Goal: Information Seeking & Learning: Find specific page/section

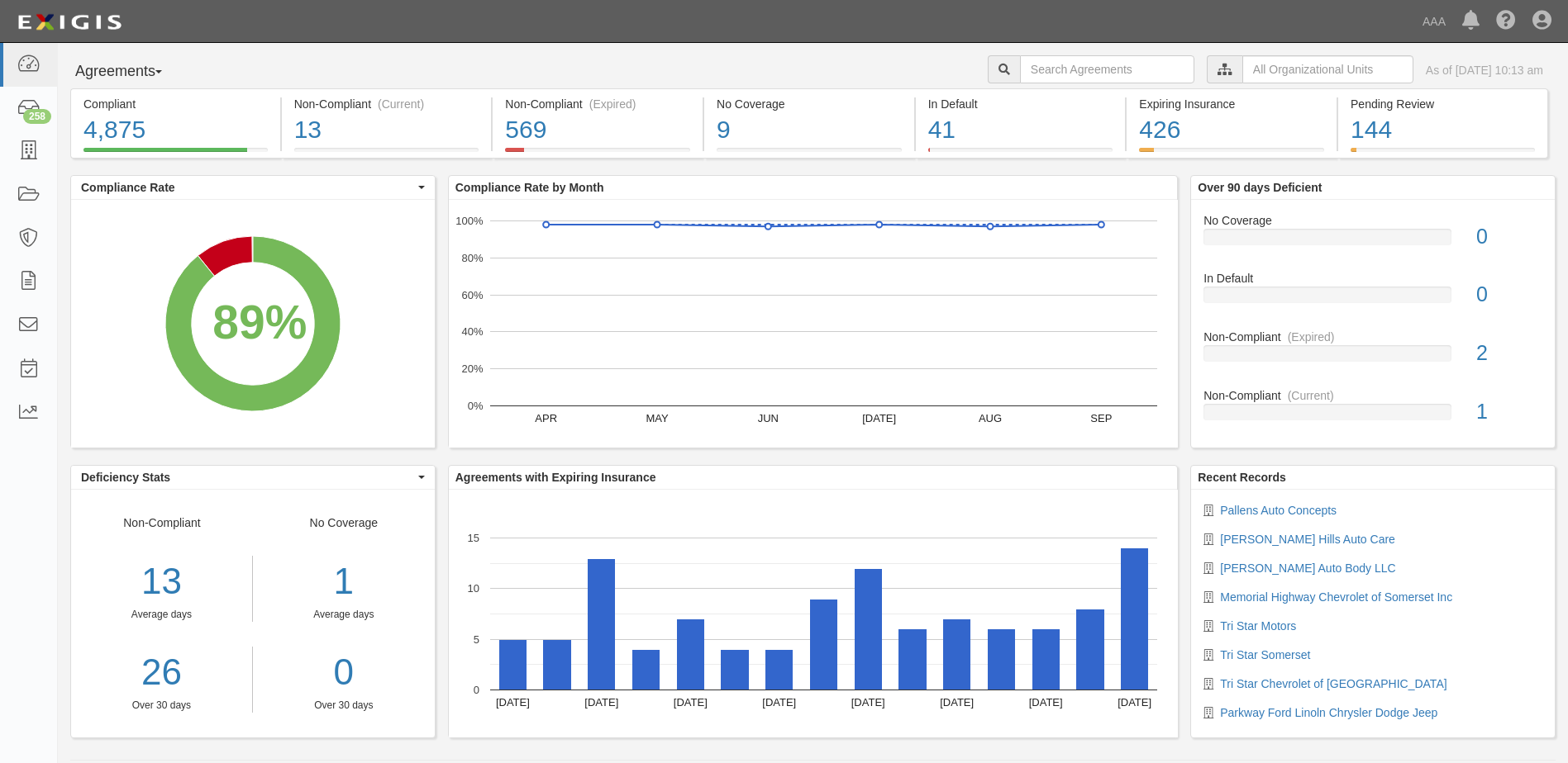
click at [164, 70] on button "Agreements" at bounding box center [131, 72] width 124 height 33
click at [123, 103] on link "Parties" at bounding box center [136, 105] width 130 height 21
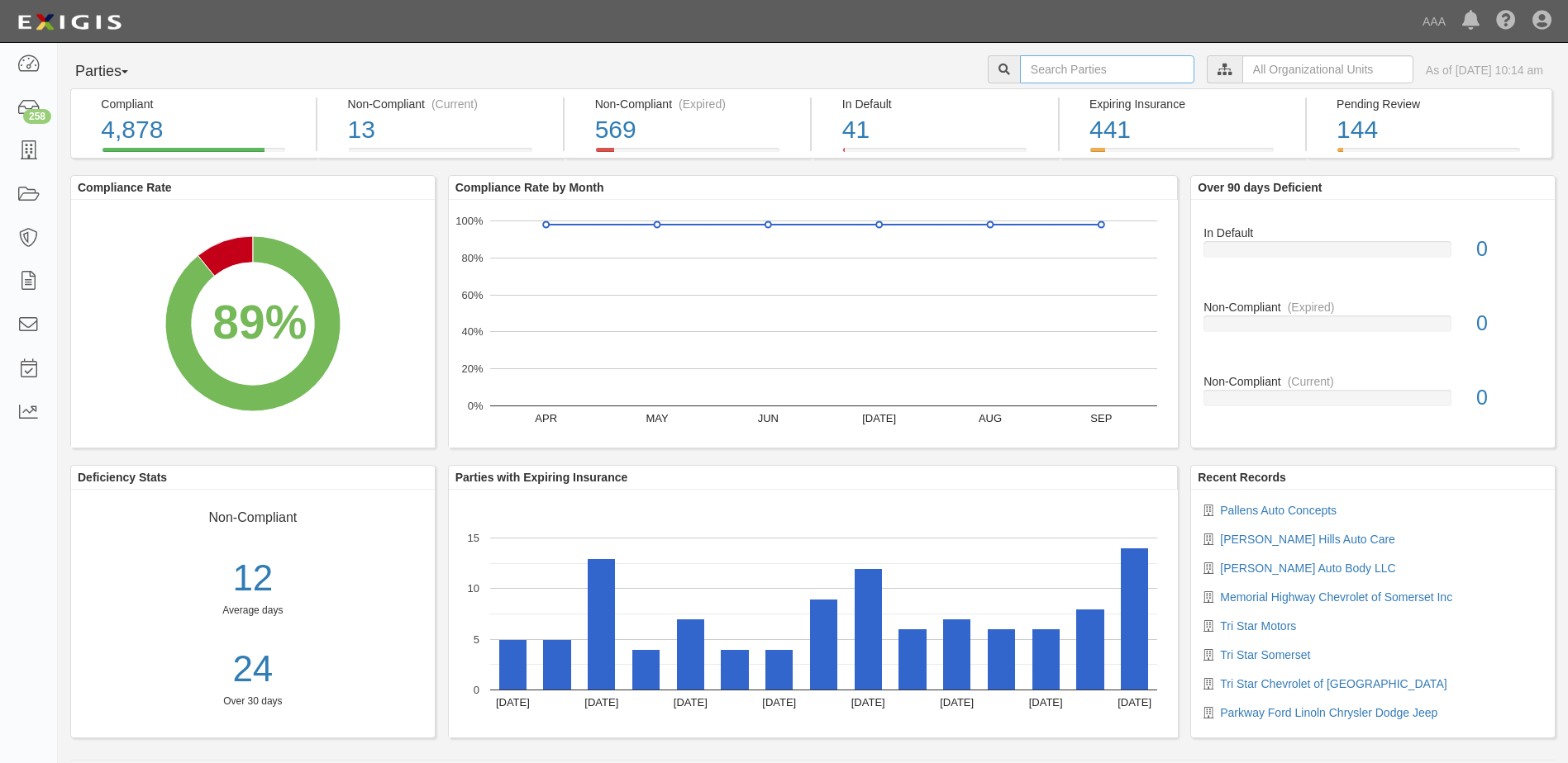
click at [1020, 68] on input "text" at bounding box center [1107, 69] width 175 height 28
type input "10474"
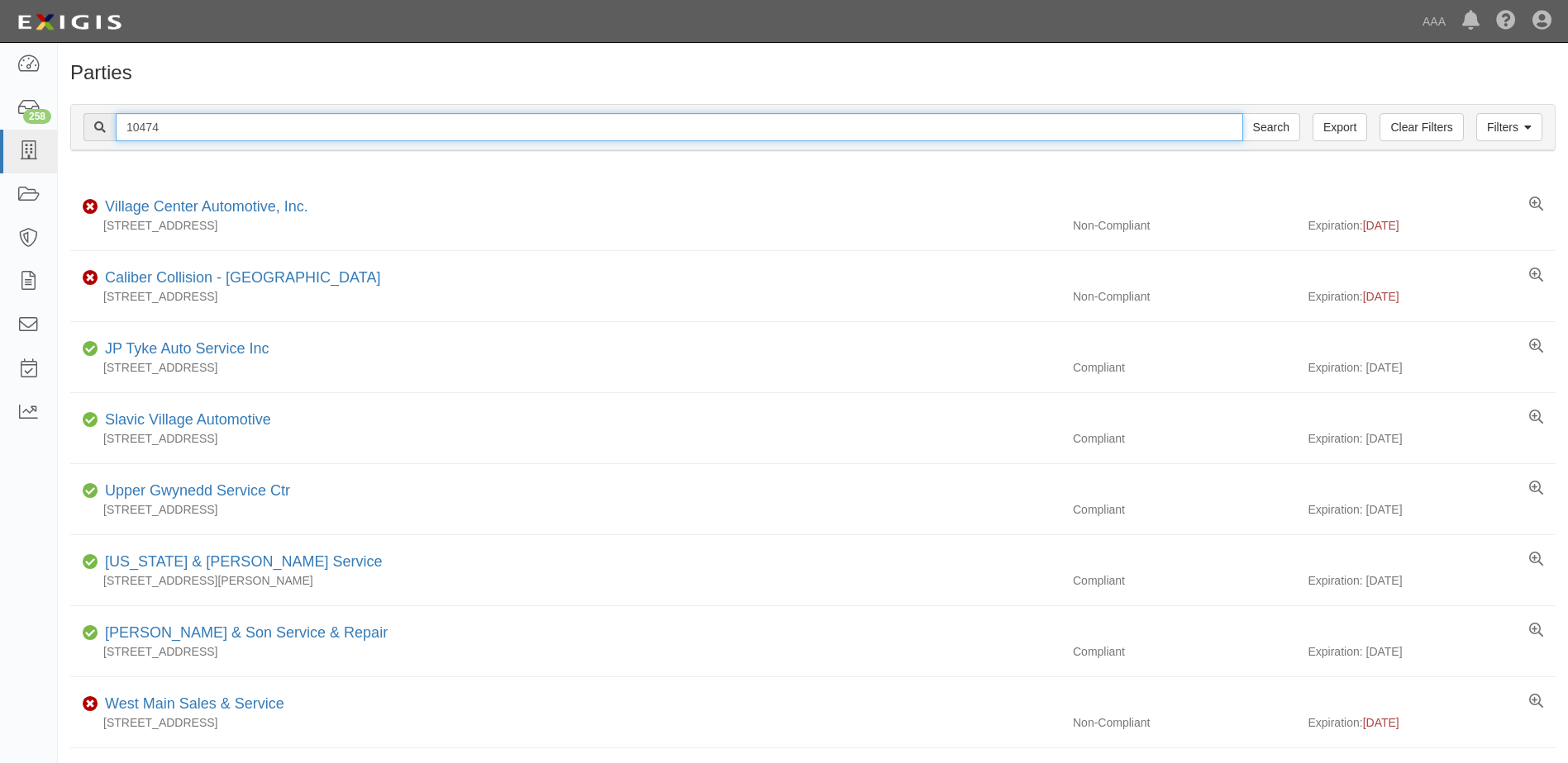
drag, startPoint x: 172, startPoint y: 128, endPoint x: 100, endPoint y: 122, distance: 72.2
click at [100, 122] on div "10474 Search" at bounding box center [692, 127] width 1216 height 28
type input "10391"
click at [1242, 113] on input "Search" at bounding box center [1270, 127] width 58 height 28
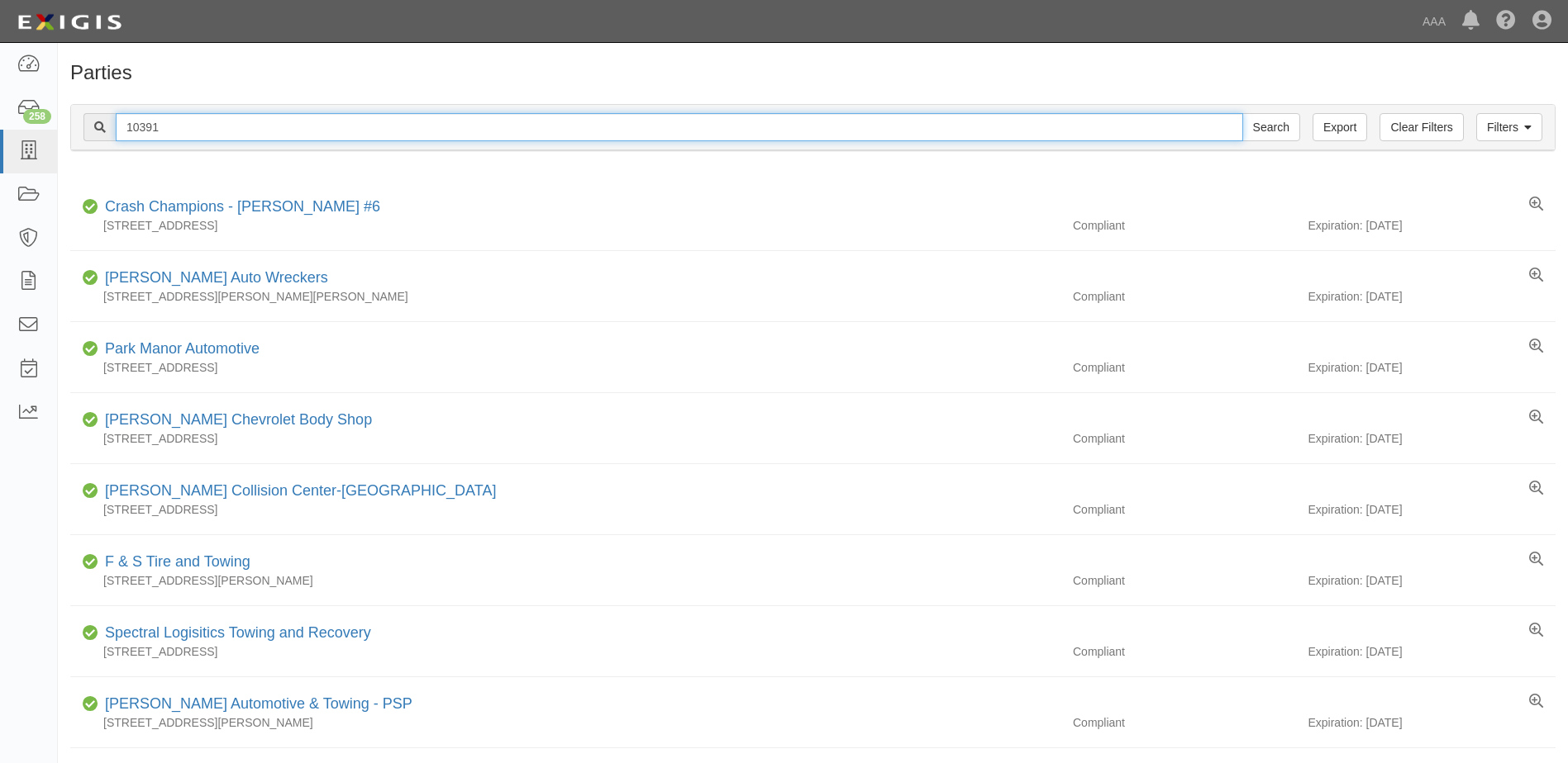
drag, startPoint x: 165, startPoint y: 129, endPoint x: 73, endPoint y: 122, distance: 92.3
click at [73, 123] on div "Filters Clear Filters Export 10391 Search Filters" at bounding box center [812, 127] width 1483 height 45
type input "19847"
click at [1242, 113] on input "Search" at bounding box center [1270, 127] width 58 height 28
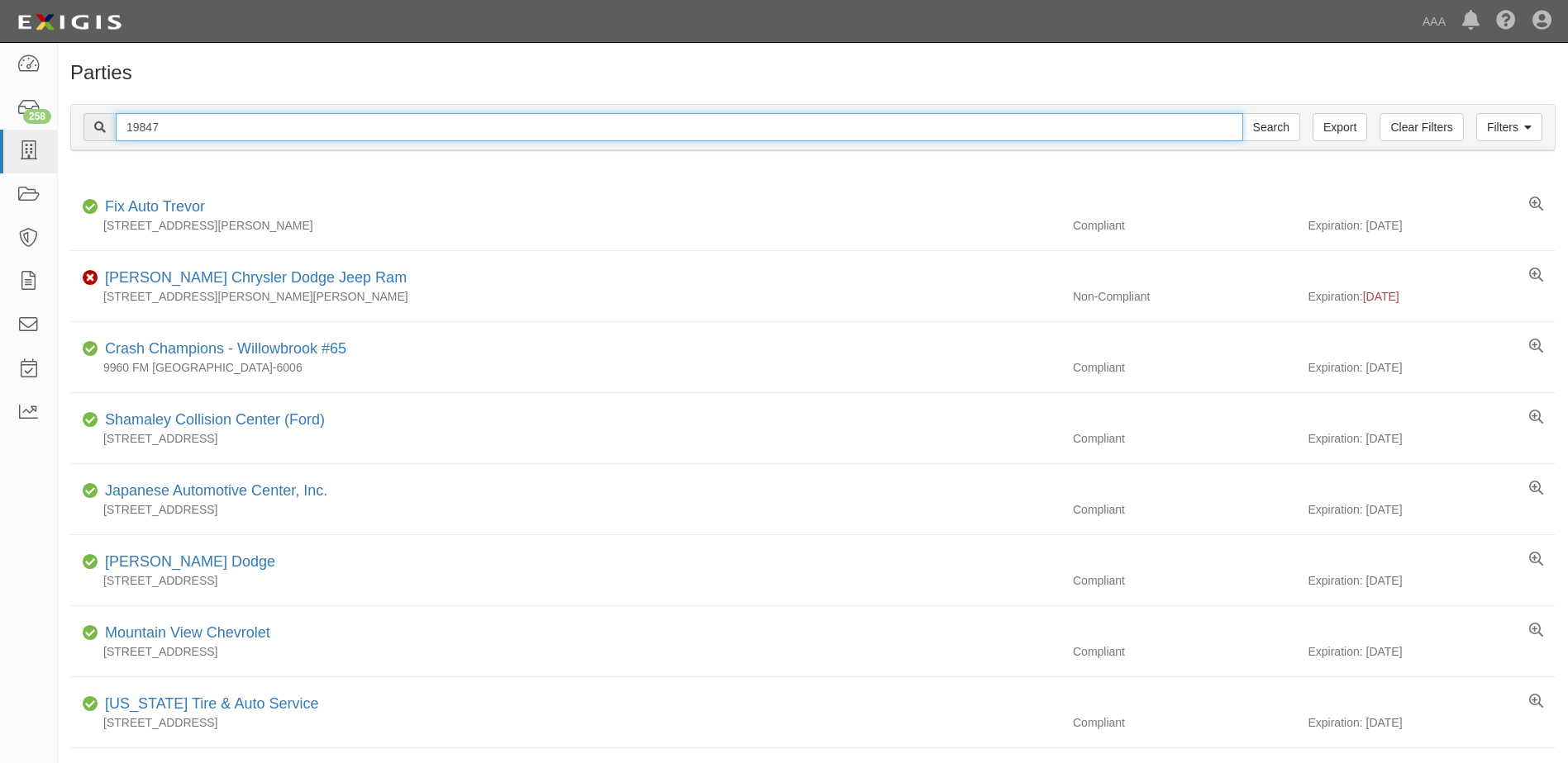
drag, startPoint x: 168, startPoint y: 127, endPoint x: 105, endPoint y: 123, distance: 63.1
click at [105, 123] on div "19847 Search" at bounding box center [692, 127] width 1216 height 28
type input "10352"
click at [1242, 113] on input "Search" at bounding box center [1270, 127] width 58 height 28
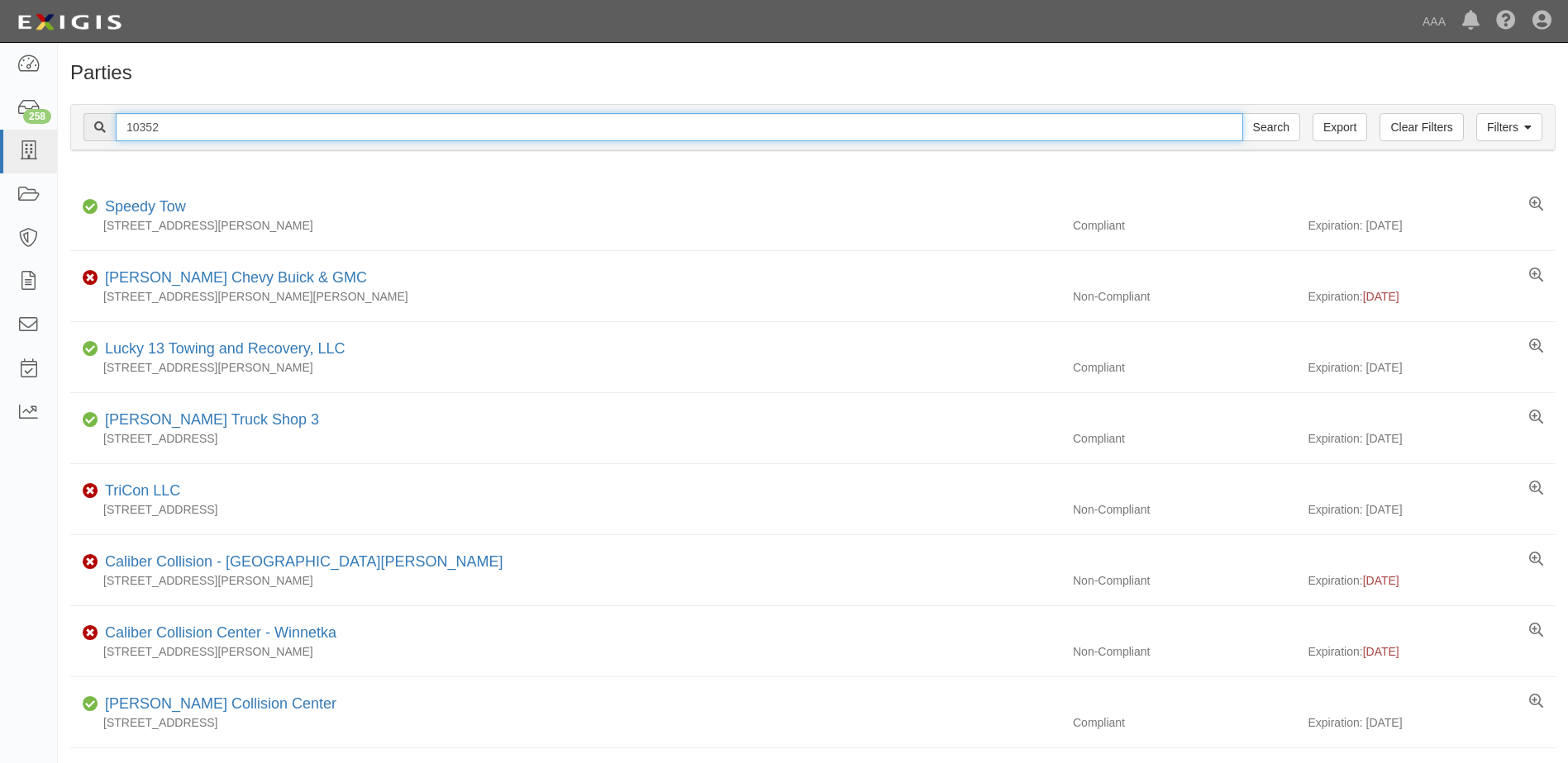
drag, startPoint x: 171, startPoint y: 123, endPoint x: 73, endPoint y: 129, distance: 98.2
click at [73, 129] on div "Filters Clear Filters Export 10352 Search Filters" at bounding box center [812, 127] width 1483 height 45
type input "23277"
click at [1242, 113] on input "Search" at bounding box center [1270, 127] width 58 height 28
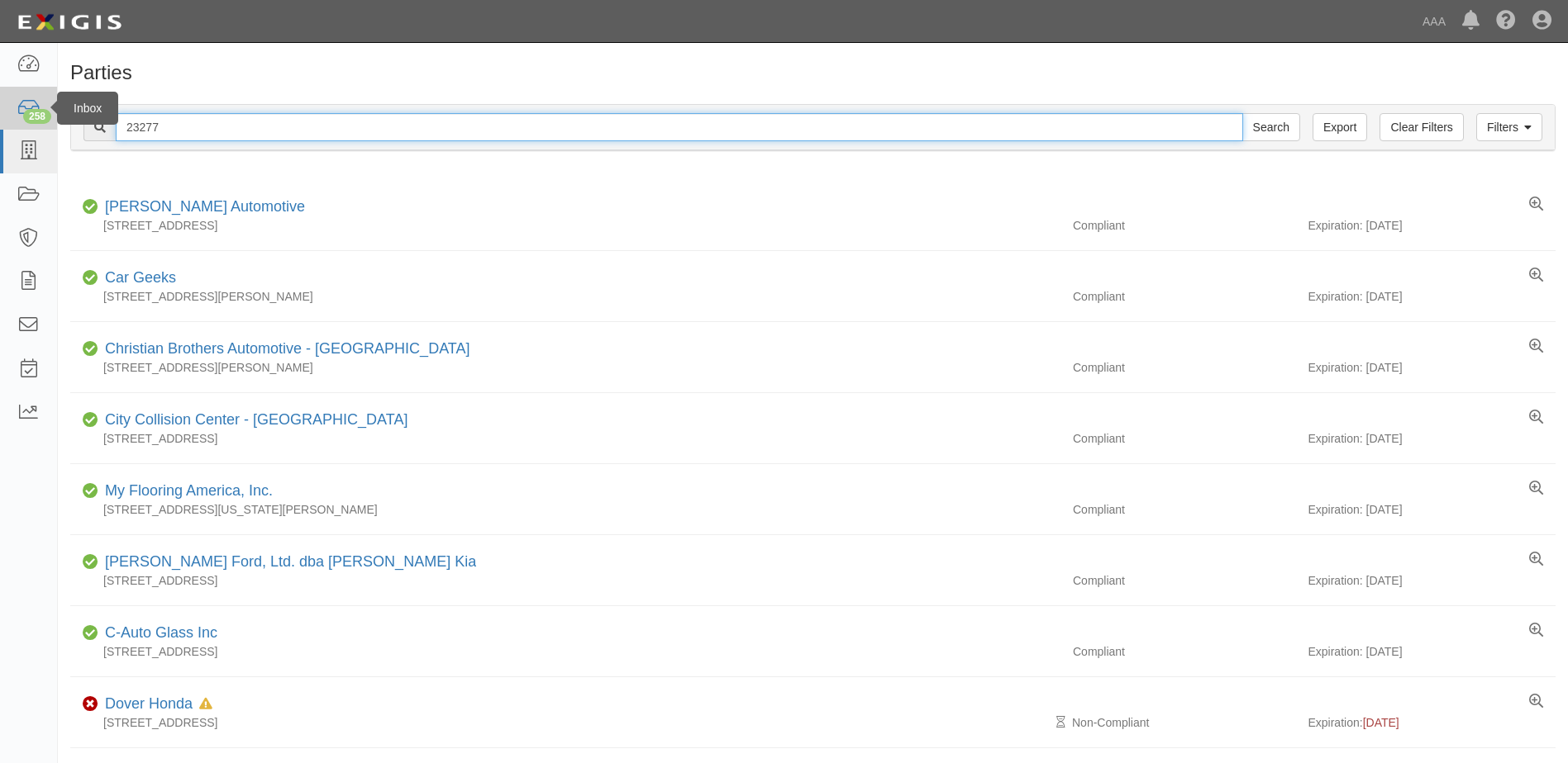
drag, startPoint x: 175, startPoint y: 125, endPoint x: 48, endPoint y: 117, distance: 127.3
type input "10324"
click at [1242, 113] on input "Search" at bounding box center [1270, 127] width 58 height 28
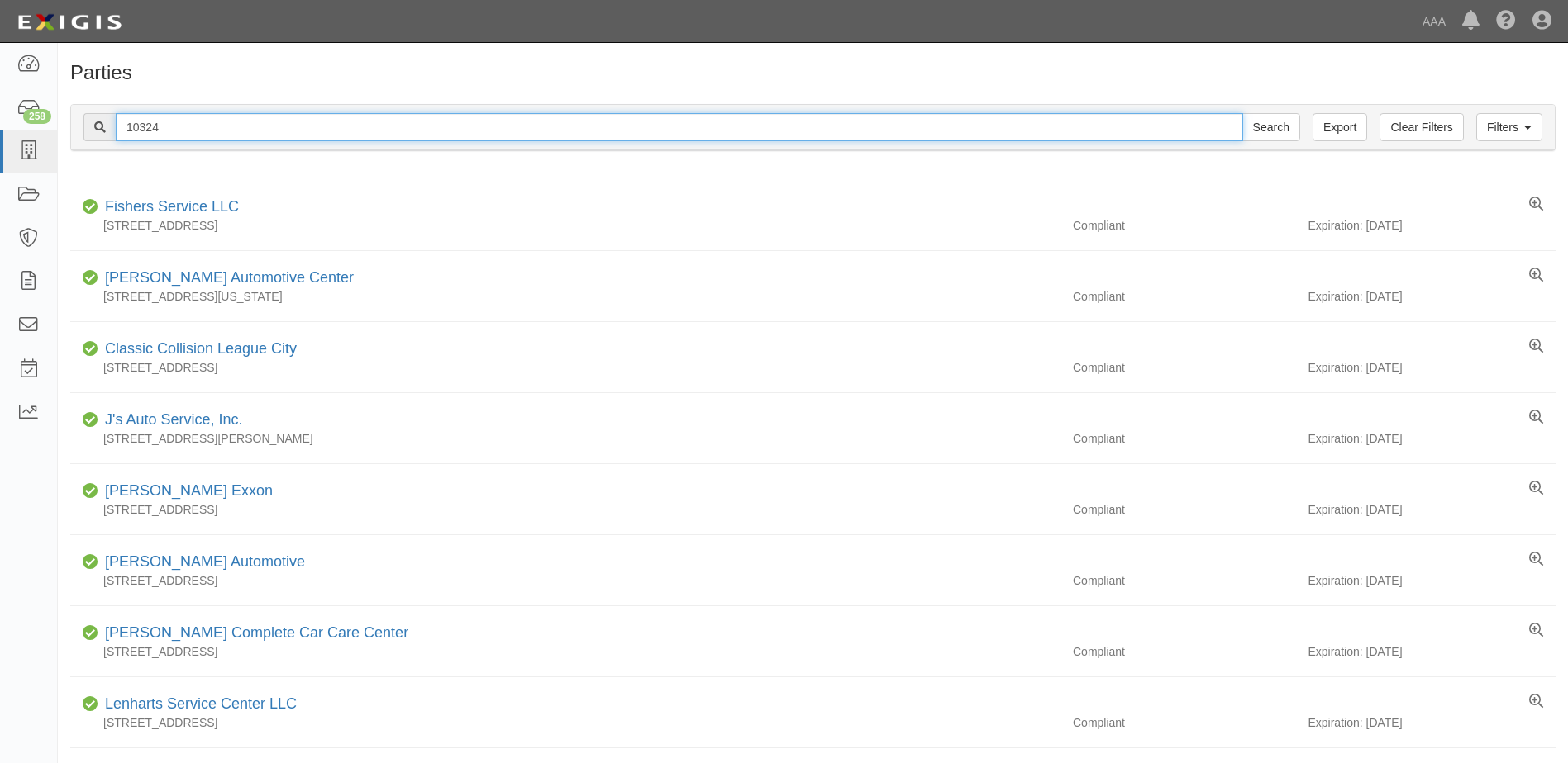
drag, startPoint x: 172, startPoint y: 127, endPoint x: 69, endPoint y: 123, distance: 103.1
click at [69, 123] on div "Filters Clear Filters Export 10324 Search Filters Compliance Status Compliant N…" at bounding box center [813, 129] width 1510 height 76
type input "10381"
click at [1242, 113] on input "Search" at bounding box center [1270, 127] width 58 height 28
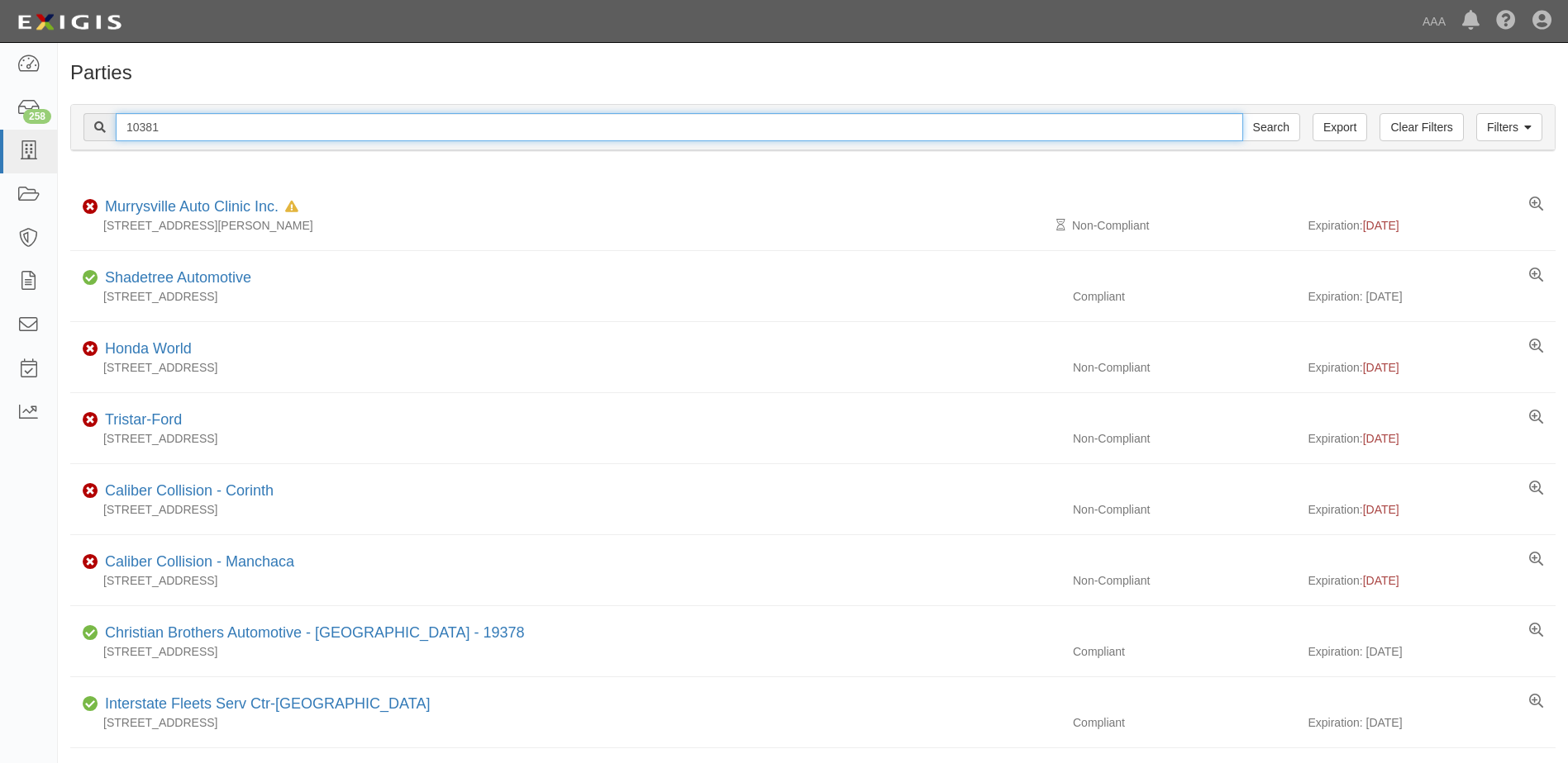
drag, startPoint x: 169, startPoint y: 125, endPoint x: 91, endPoint y: 124, distance: 78.0
click at [91, 124] on div "10381 Search" at bounding box center [692, 127] width 1216 height 28
type input "10126"
click at [1242, 113] on input "Search" at bounding box center [1270, 127] width 58 height 28
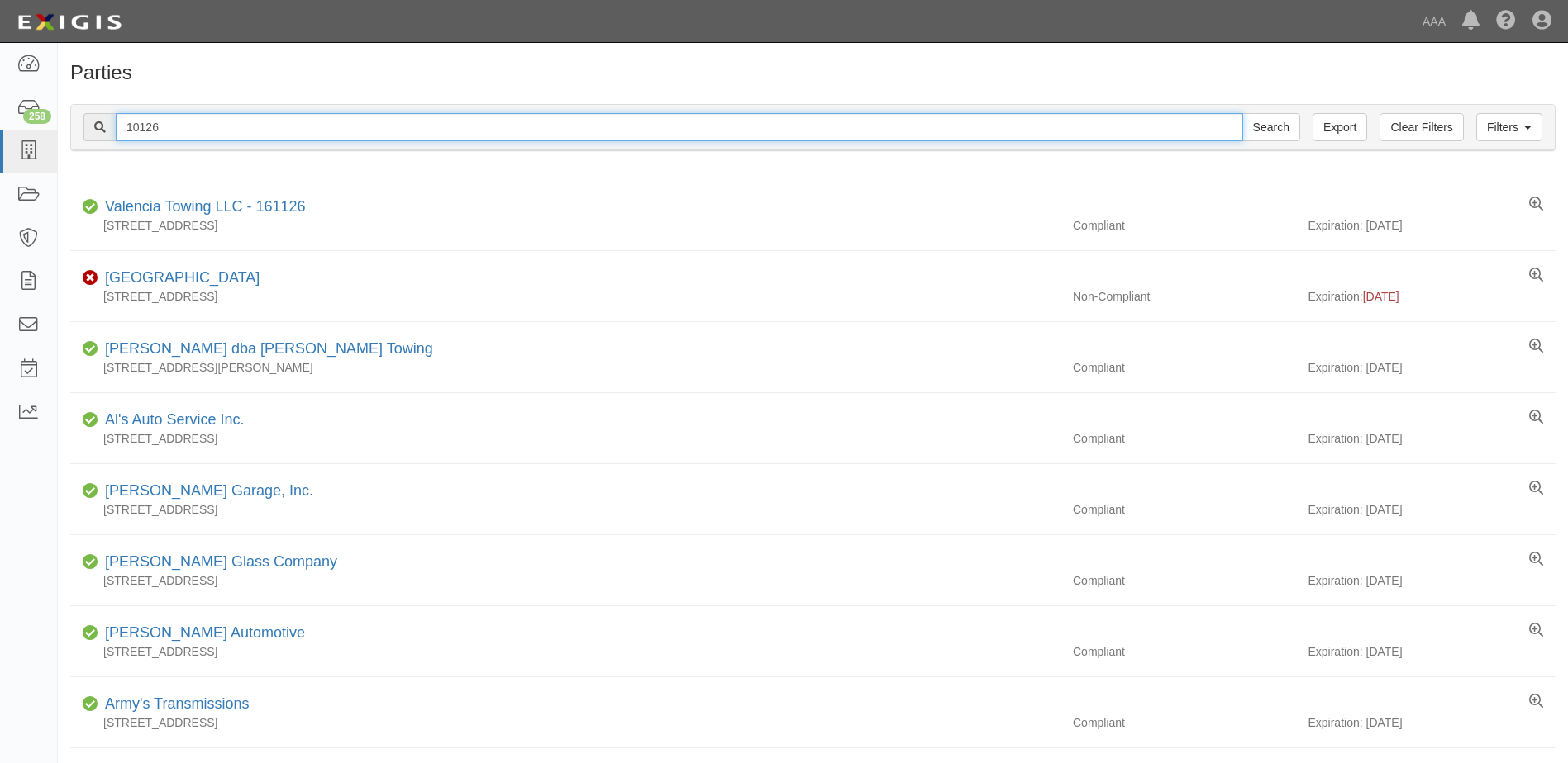
drag, startPoint x: 161, startPoint y: 128, endPoint x: 85, endPoint y: 123, distance: 76.2
click at [85, 123] on div "10126 Search" at bounding box center [692, 127] width 1216 height 28
type input "10378+"
click at [1242, 113] on input "Search" at bounding box center [1270, 127] width 58 height 28
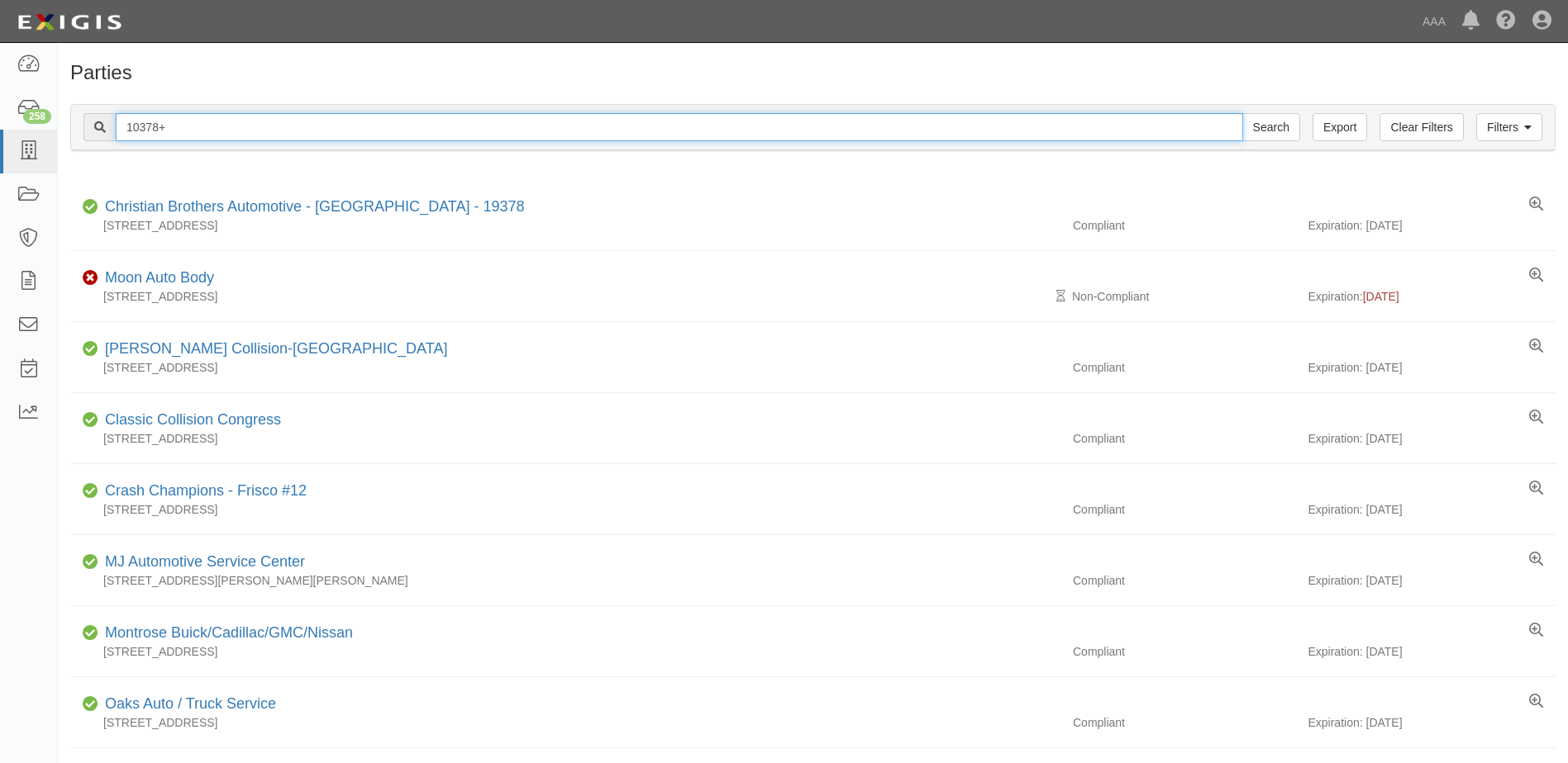
click at [186, 125] on input "10378+" at bounding box center [679, 127] width 1127 height 28
type input "10378"
click at [1242, 113] on input "Search" at bounding box center [1270, 127] width 58 height 28
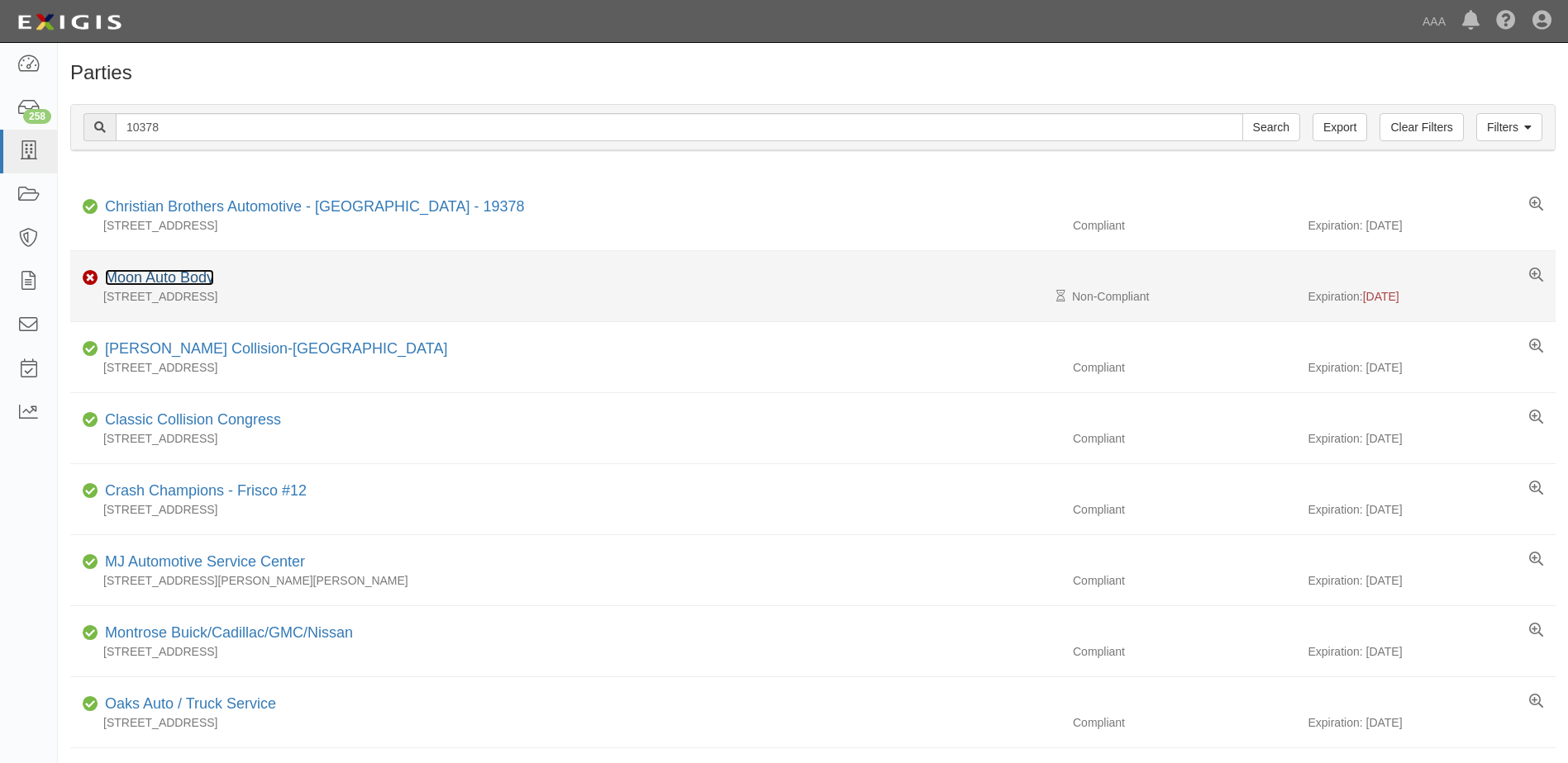
click at [152, 280] on link "Moon Auto Body" at bounding box center [159, 277] width 109 height 17
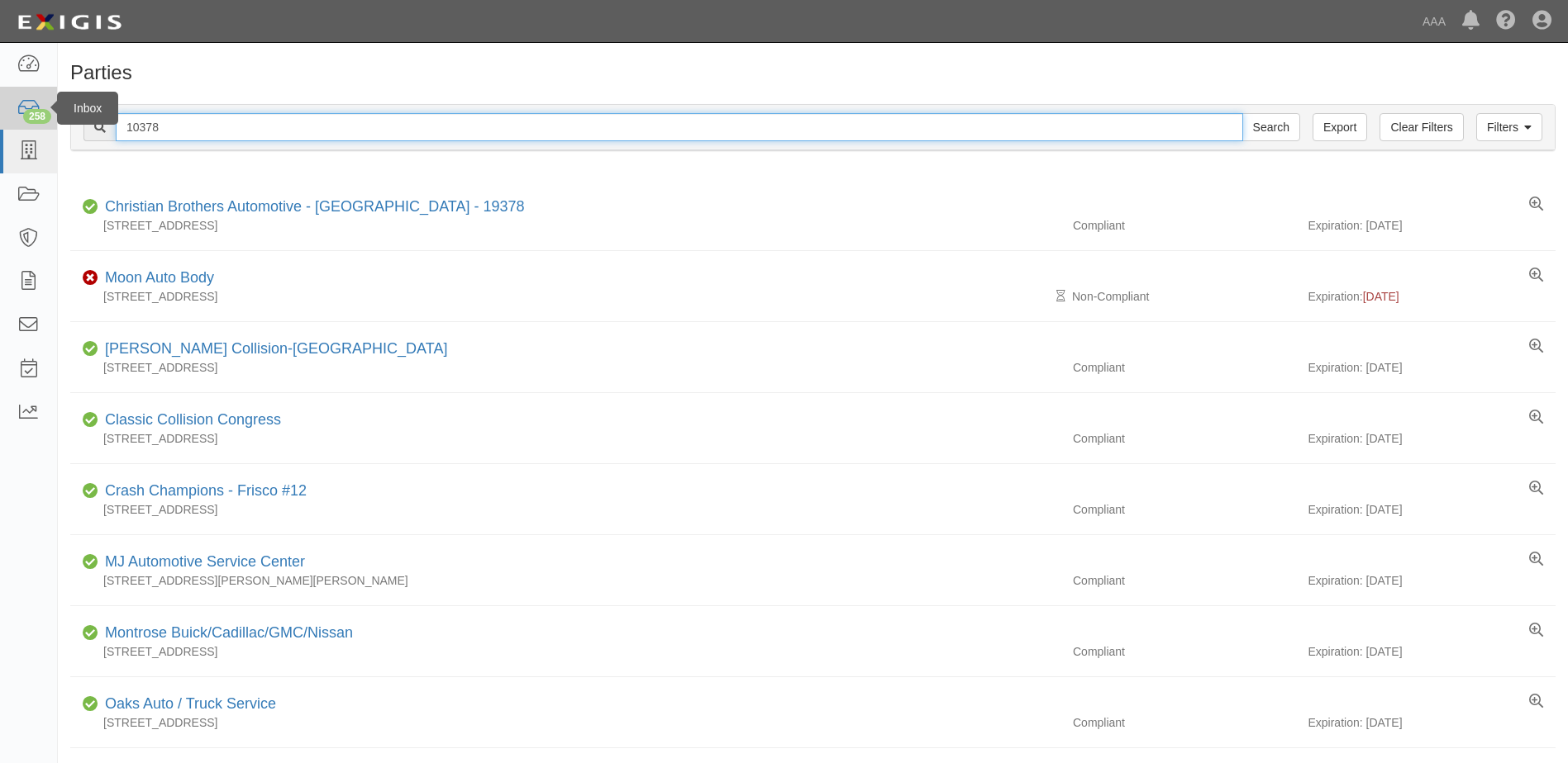
drag, startPoint x: 167, startPoint y: 120, endPoint x: 18, endPoint y: 121, distance: 149.0
type input "10402"
click at [1242, 113] on input "Search" at bounding box center [1270, 127] width 58 height 28
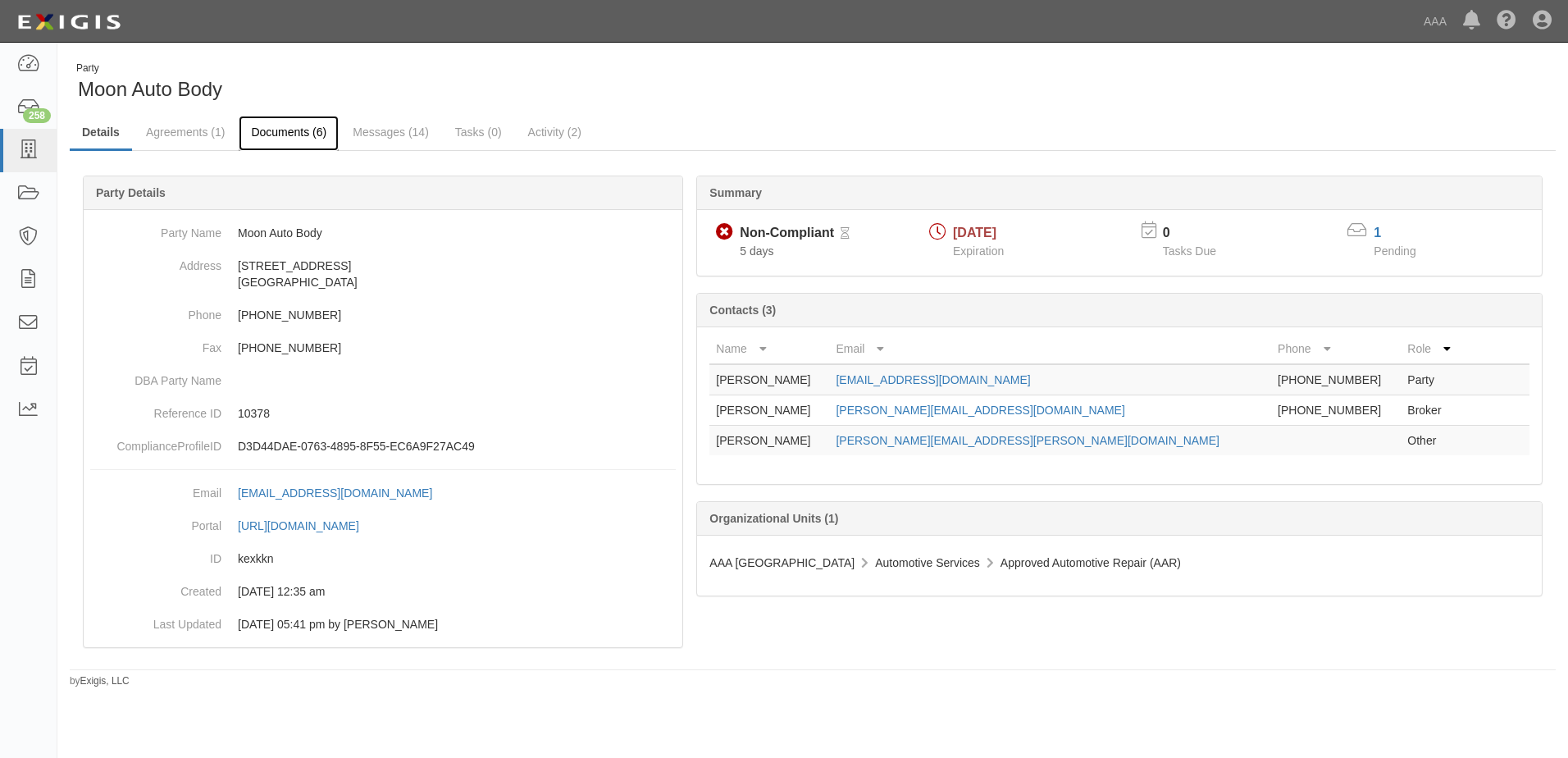
click at [287, 131] on link "Documents (6)" at bounding box center [289, 133] width 100 height 36
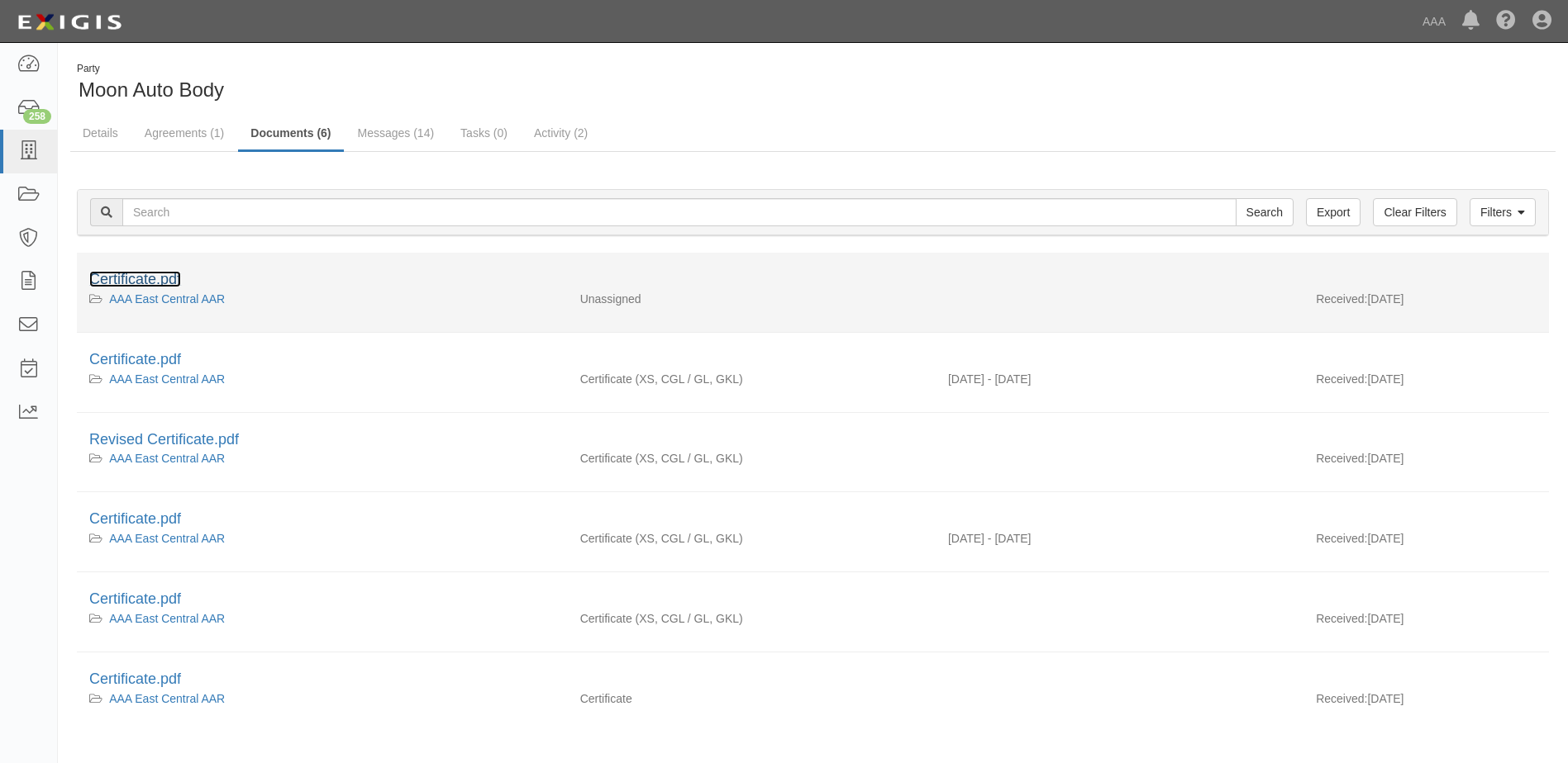
click at [123, 279] on link "Certificate.pdf" at bounding box center [135, 279] width 92 height 17
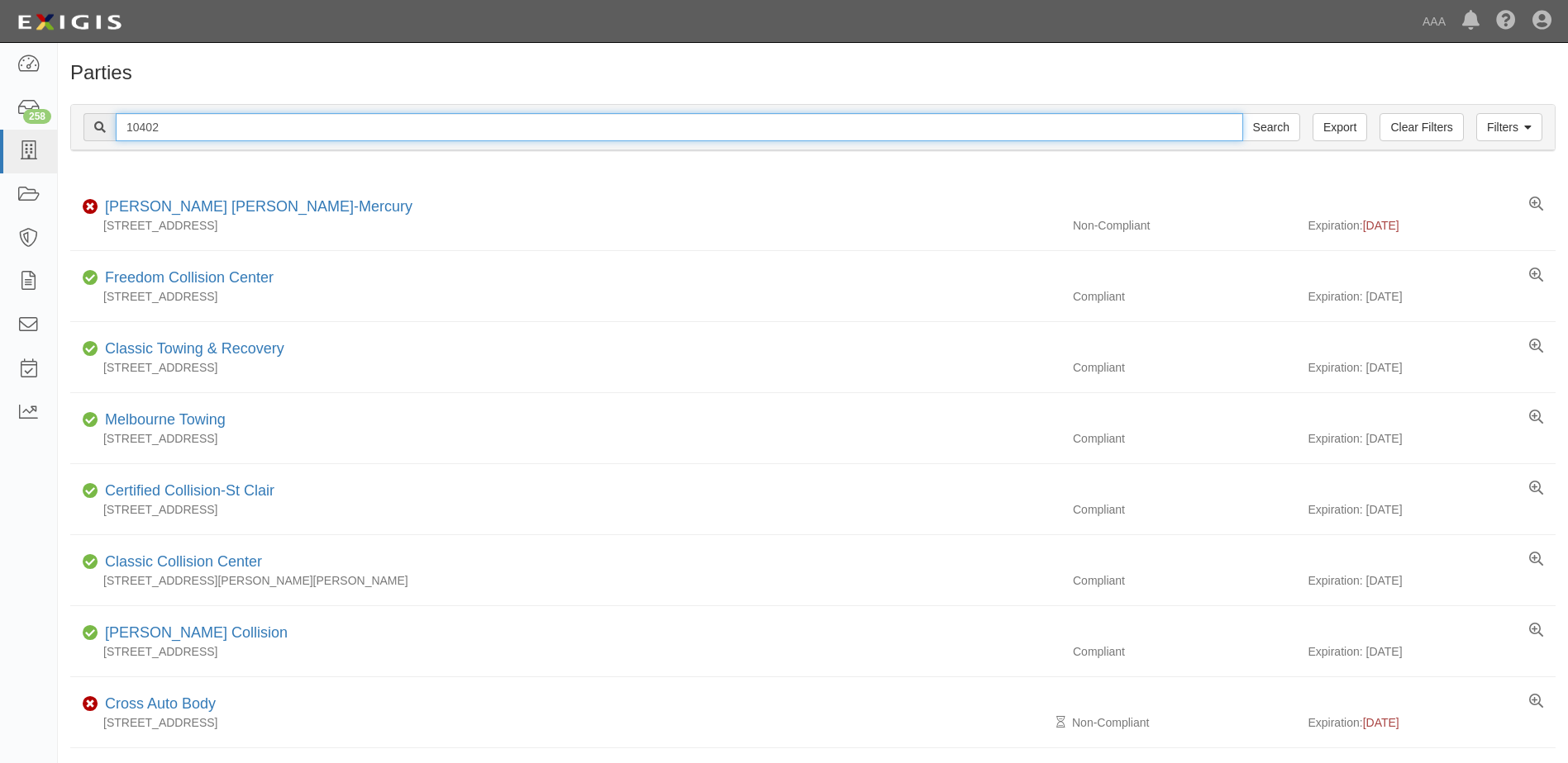
drag, startPoint x: 166, startPoint y: 124, endPoint x: 59, endPoint y: 128, distance: 107.1
click at [59, 128] on div "Filters Clear Filters Export 10402 Search Filters Compliance Status Compliant N…" at bounding box center [813, 129] width 1510 height 76
type input "25055"
click at [1242, 113] on input "Search" at bounding box center [1270, 127] width 58 height 28
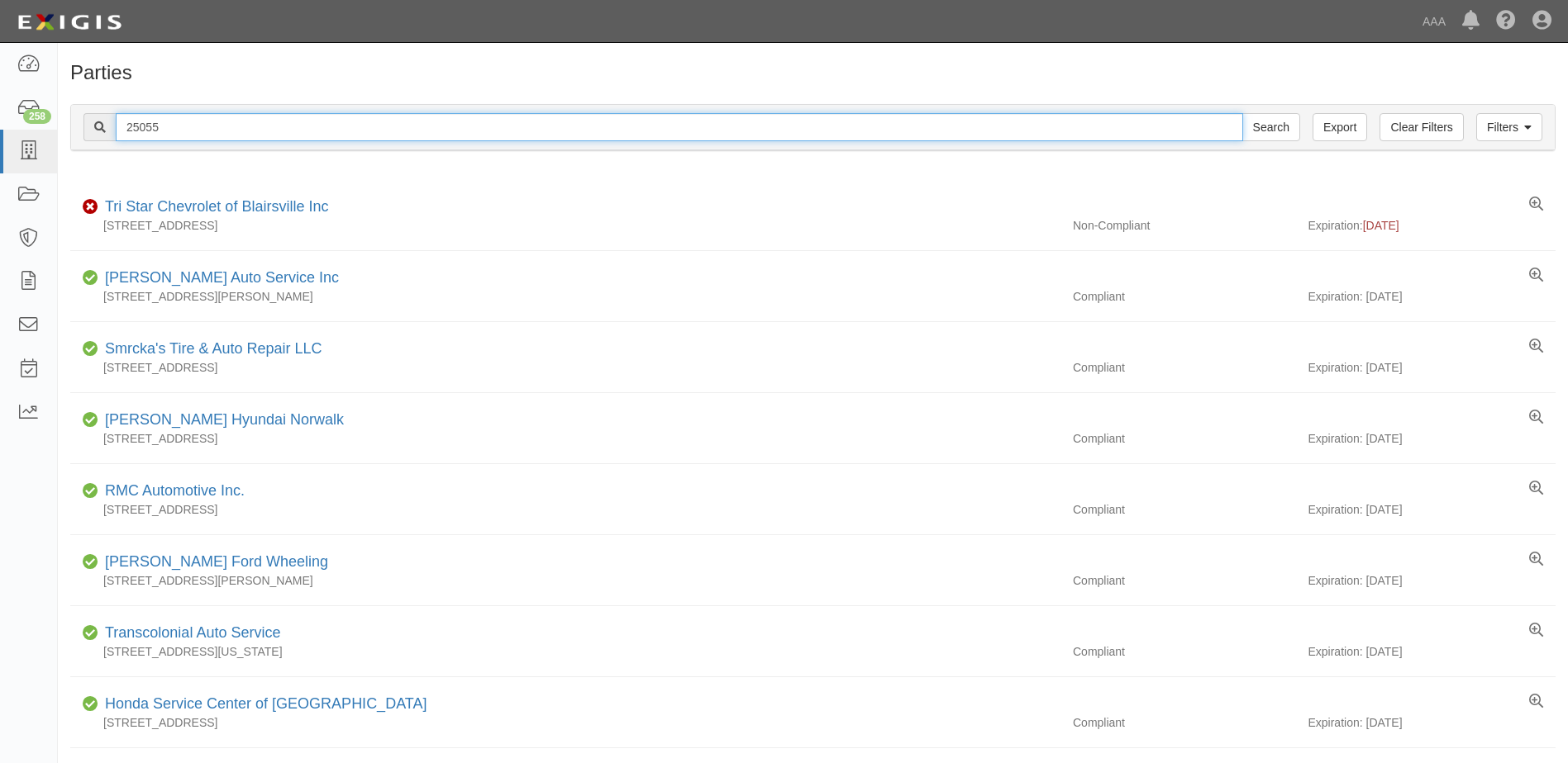
drag, startPoint x: 173, startPoint y: 122, endPoint x: 90, endPoint y: 126, distance: 83.1
click at [90, 126] on div "25055 Search" at bounding box center [692, 127] width 1216 height 28
type input "25033"
click at [1242, 113] on input "Search" at bounding box center [1270, 127] width 58 height 28
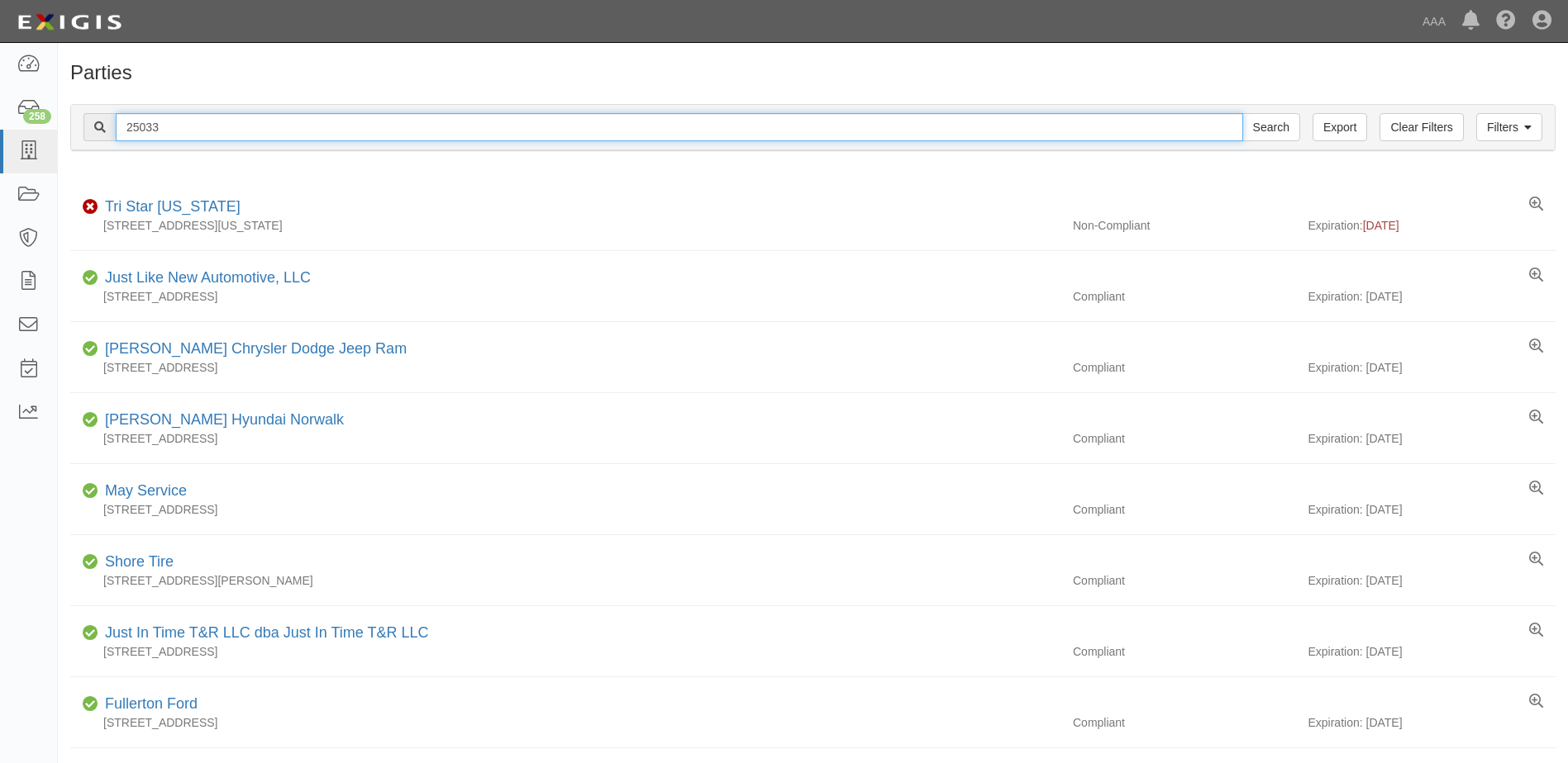
drag, startPoint x: 164, startPoint y: 124, endPoint x: 78, endPoint y: 127, distance: 86.1
click at [78, 127] on div "Filters Clear Filters Export 25033 Search Filters" at bounding box center [812, 127] width 1483 height 45
type input "24921"
click at [1242, 113] on input "Search" at bounding box center [1270, 127] width 58 height 28
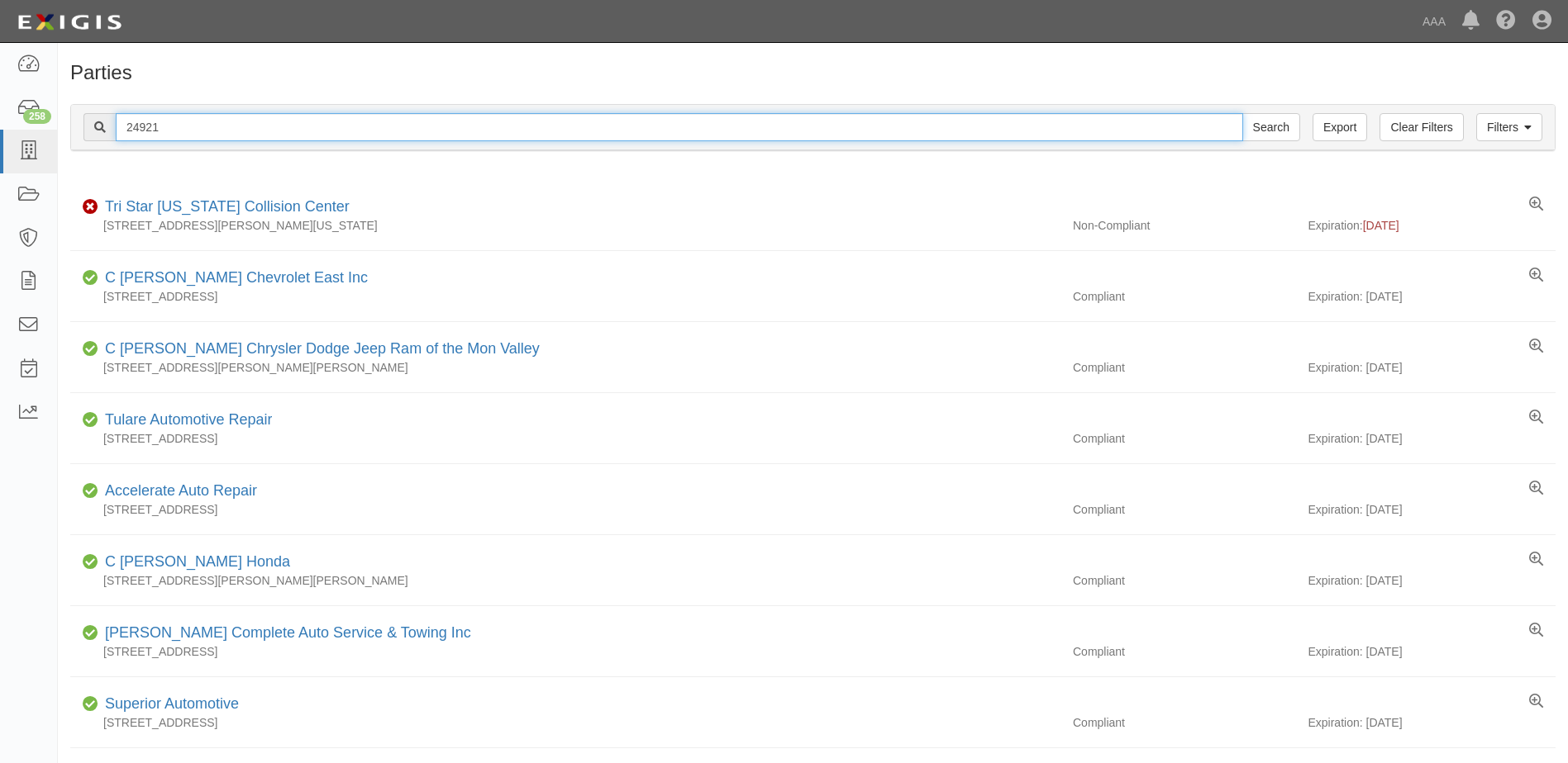
drag, startPoint x: 177, startPoint y: 129, endPoint x: 62, endPoint y: 130, distance: 115.0
click at [62, 130] on div "Filters Clear Filters Export 24921 Search Filters Compliance Status Compliant N…" at bounding box center [813, 129] width 1510 height 76
type input "10479"
click at [1242, 113] on input "Search" at bounding box center [1270, 127] width 58 height 28
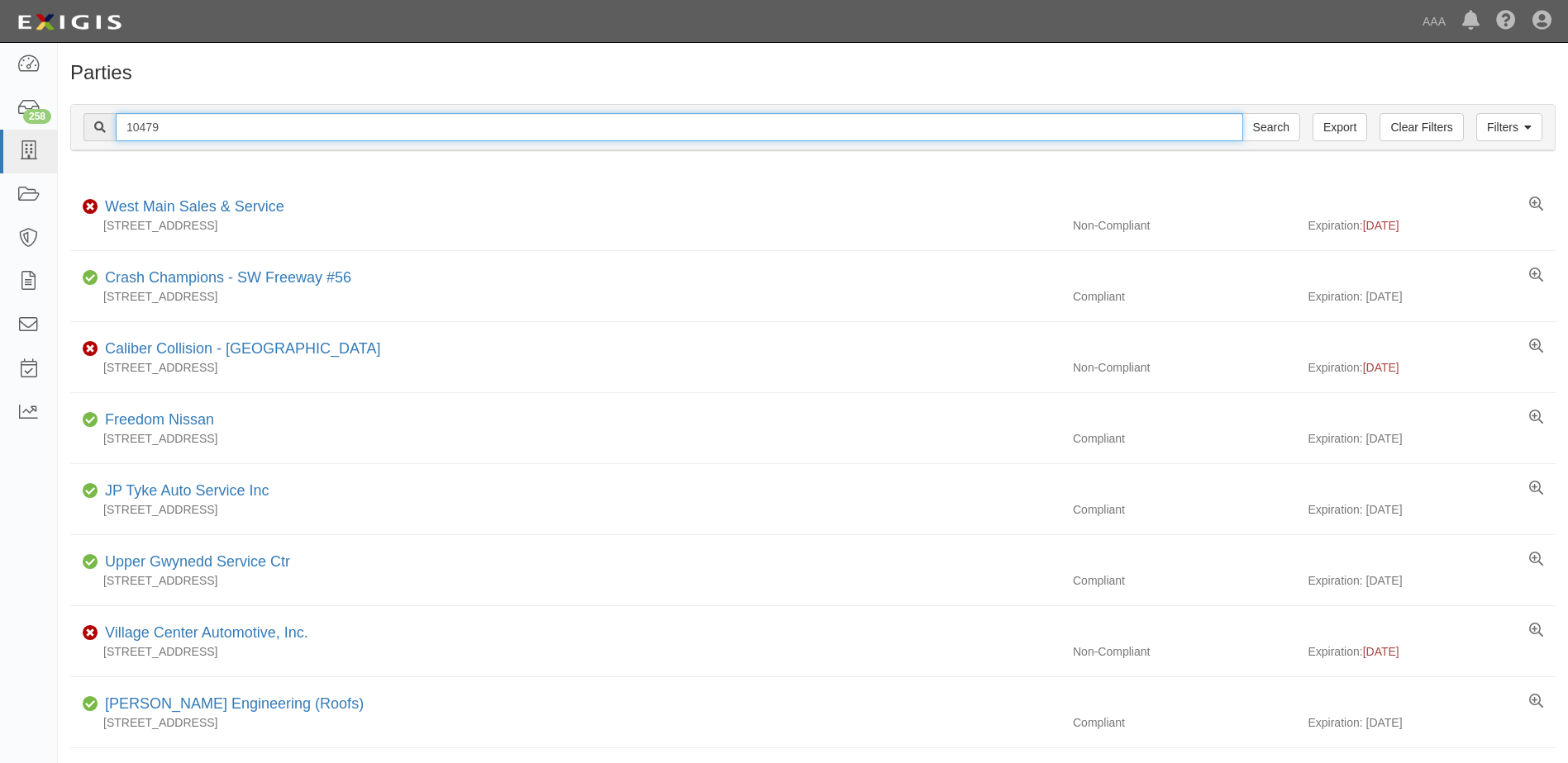
drag, startPoint x: 172, startPoint y: 120, endPoint x: 59, endPoint y: 128, distance: 113.3
click at [59, 128] on div "Filters Clear Filters Export 10479 Search Filters Compliance Status Compliant N…" at bounding box center [813, 129] width 1510 height 76
type input "22197"
click at [1242, 113] on input "Search" at bounding box center [1270, 127] width 58 height 28
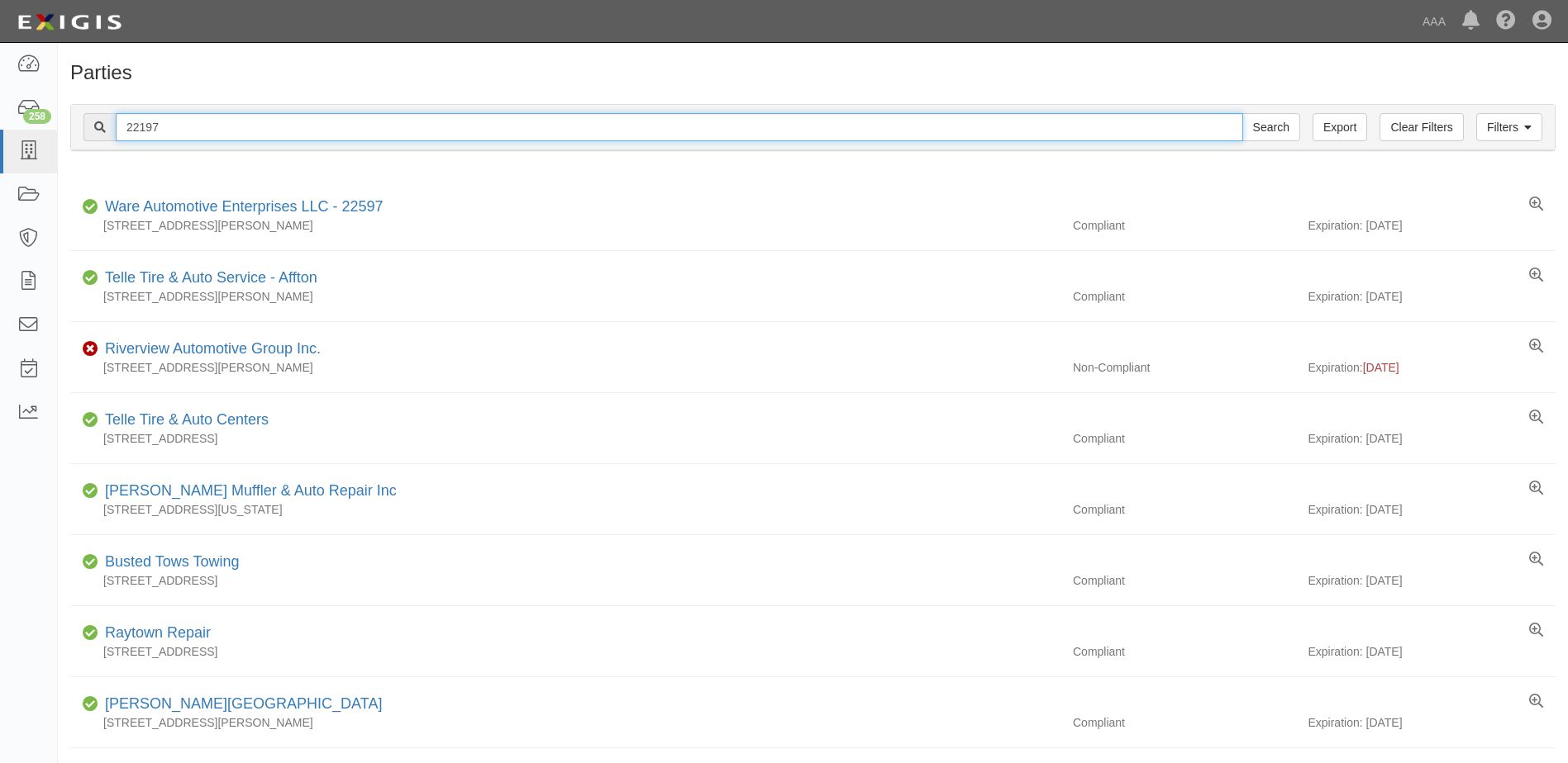
drag, startPoint x: 161, startPoint y: 125, endPoint x: 117, endPoint y: 125, distance: 44.0
click at [117, 125] on input "22197" at bounding box center [679, 127] width 1127 height 28
type input "20824"
click at [1242, 113] on input "Search" at bounding box center [1270, 127] width 58 height 28
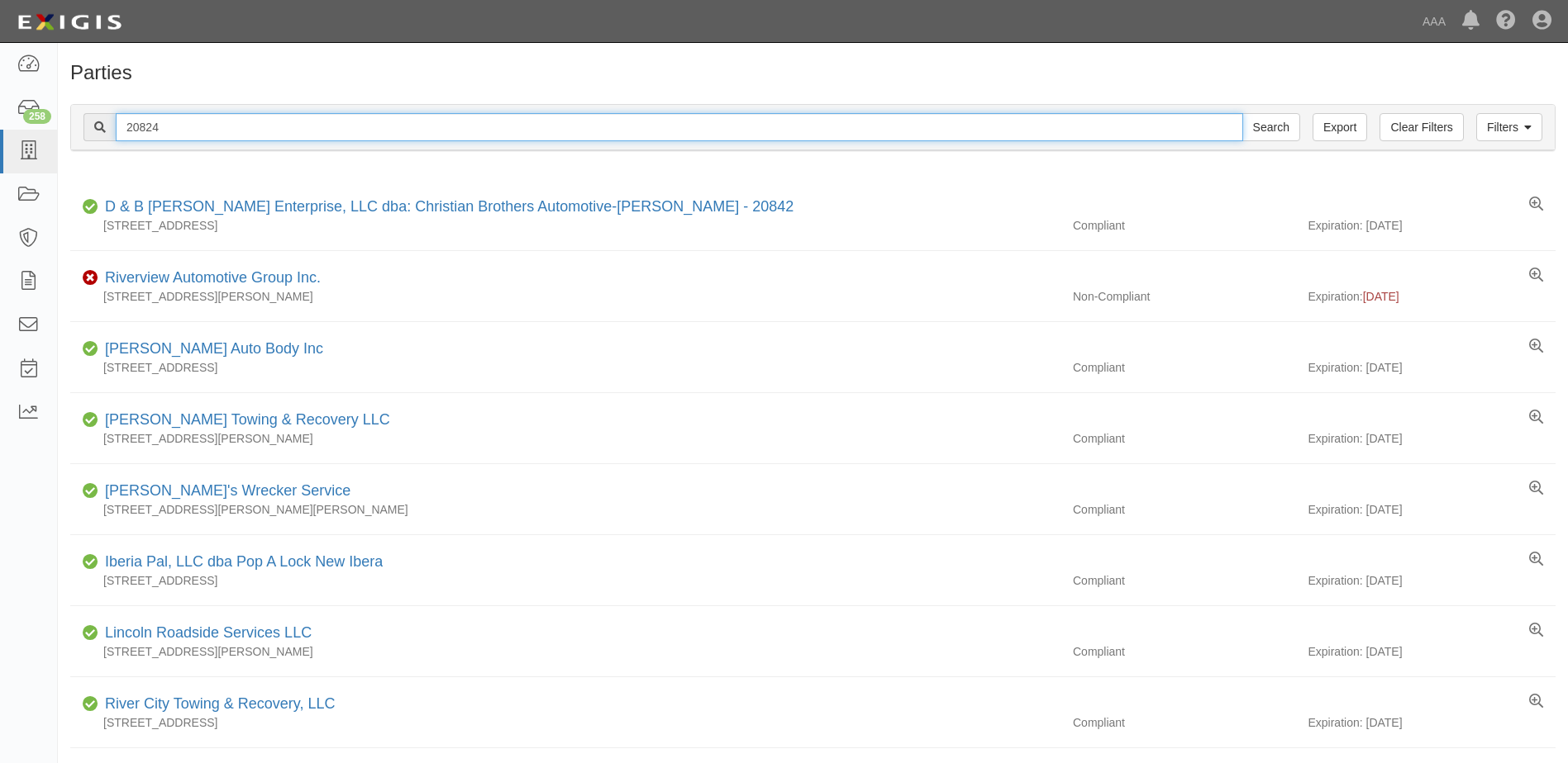
drag, startPoint x: 162, startPoint y: 126, endPoint x: 65, endPoint y: 129, distance: 97.0
click at [65, 129] on div "Filters Clear Filters Export 20824 Search Filters Compliance Status Compliant N…" at bounding box center [813, 129] width 1510 height 76
type input "10316"
click at [1242, 113] on input "Search" at bounding box center [1270, 127] width 58 height 28
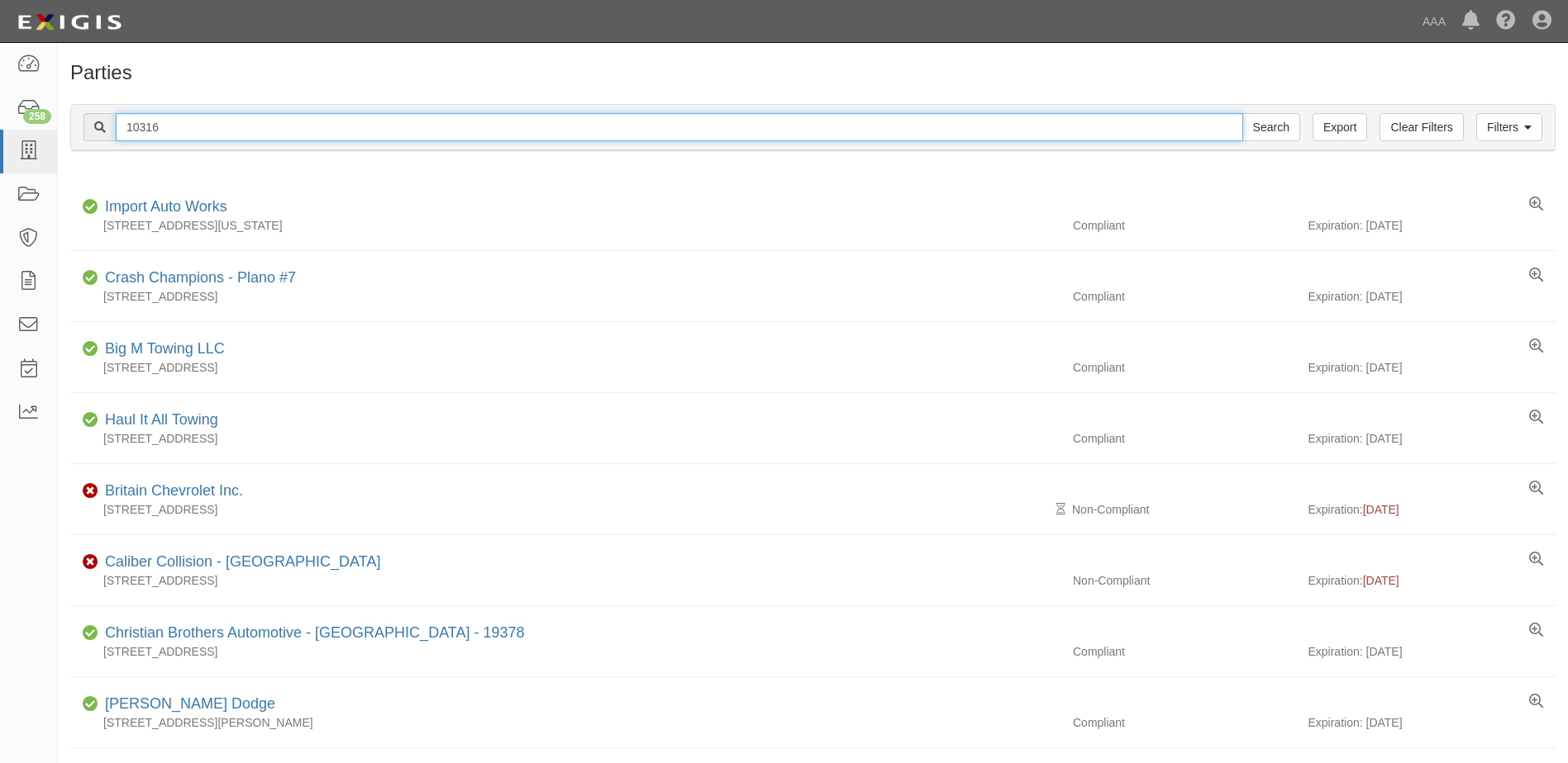
drag, startPoint x: 161, startPoint y: 126, endPoint x: 99, endPoint y: 127, distance: 62.0
click at [99, 127] on div "10316 Search" at bounding box center [692, 127] width 1216 height 28
type input "19501"
click at [1242, 113] on input "Search" at bounding box center [1270, 127] width 58 height 28
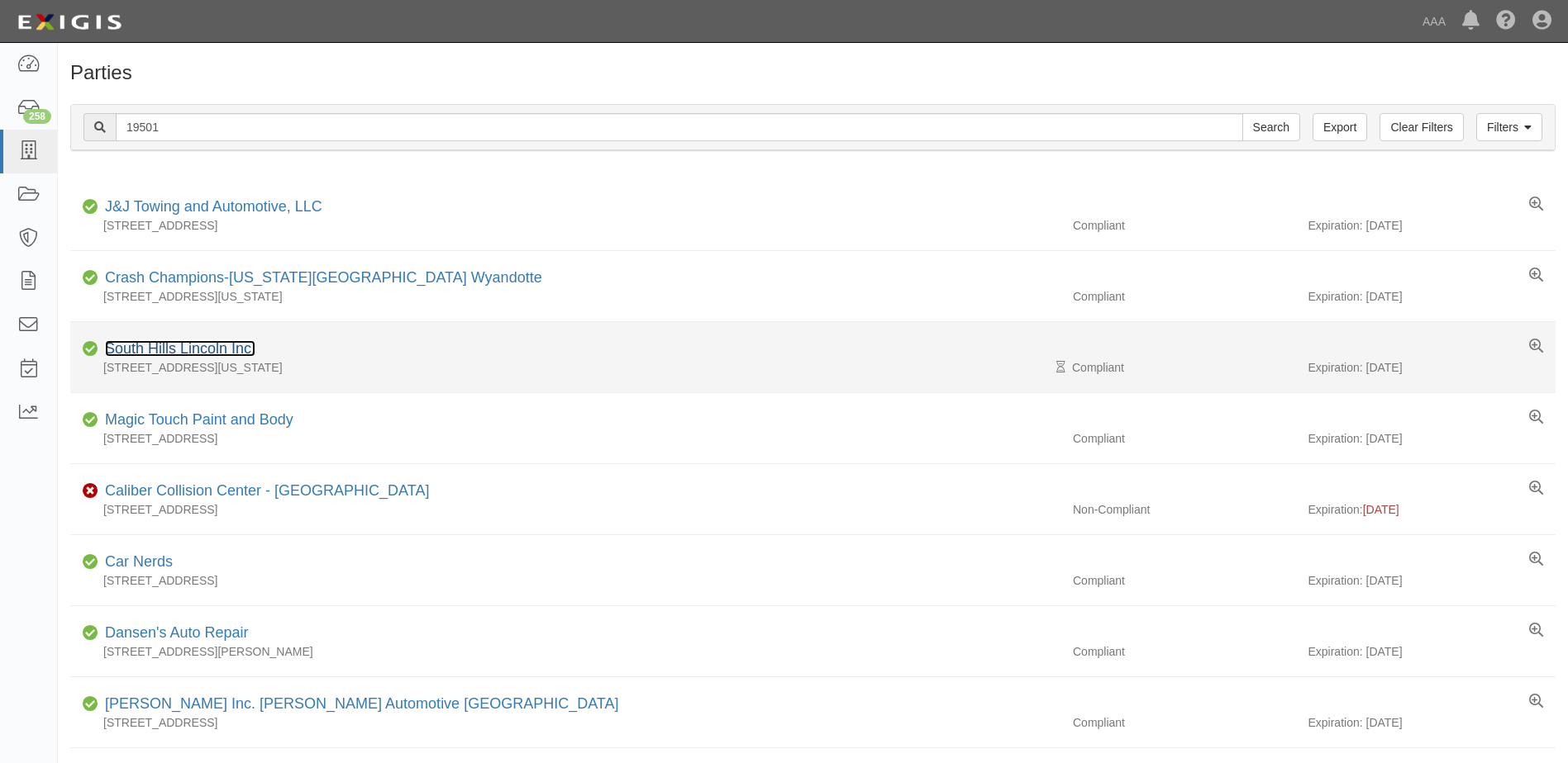
click at [152, 348] on link "South Hills Lincoln Inc." at bounding box center [180, 349] width 151 height 17
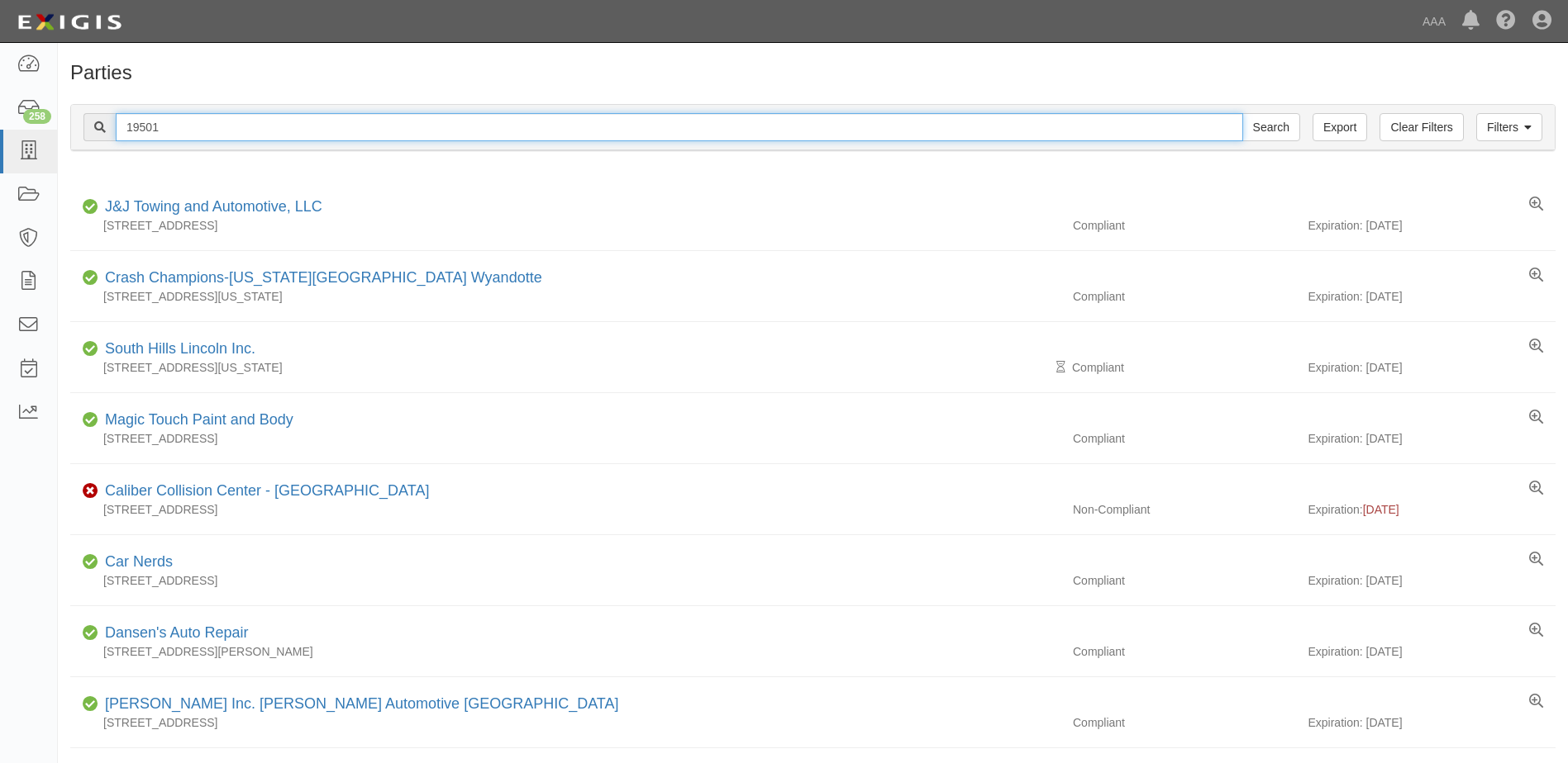
drag, startPoint x: 168, startPoint y: 119, endPoint x: 77, endPoint y: 119, distance: 91.0
click at [77, 119] on div "Filters Clear Filters Export 19501 Search Filters" at bounding box center [812, 127] width 1483 height 45
type input "10312"
click at [1242, 113] on input "Search" at bounding box center [1270, 127] width 58 height 28
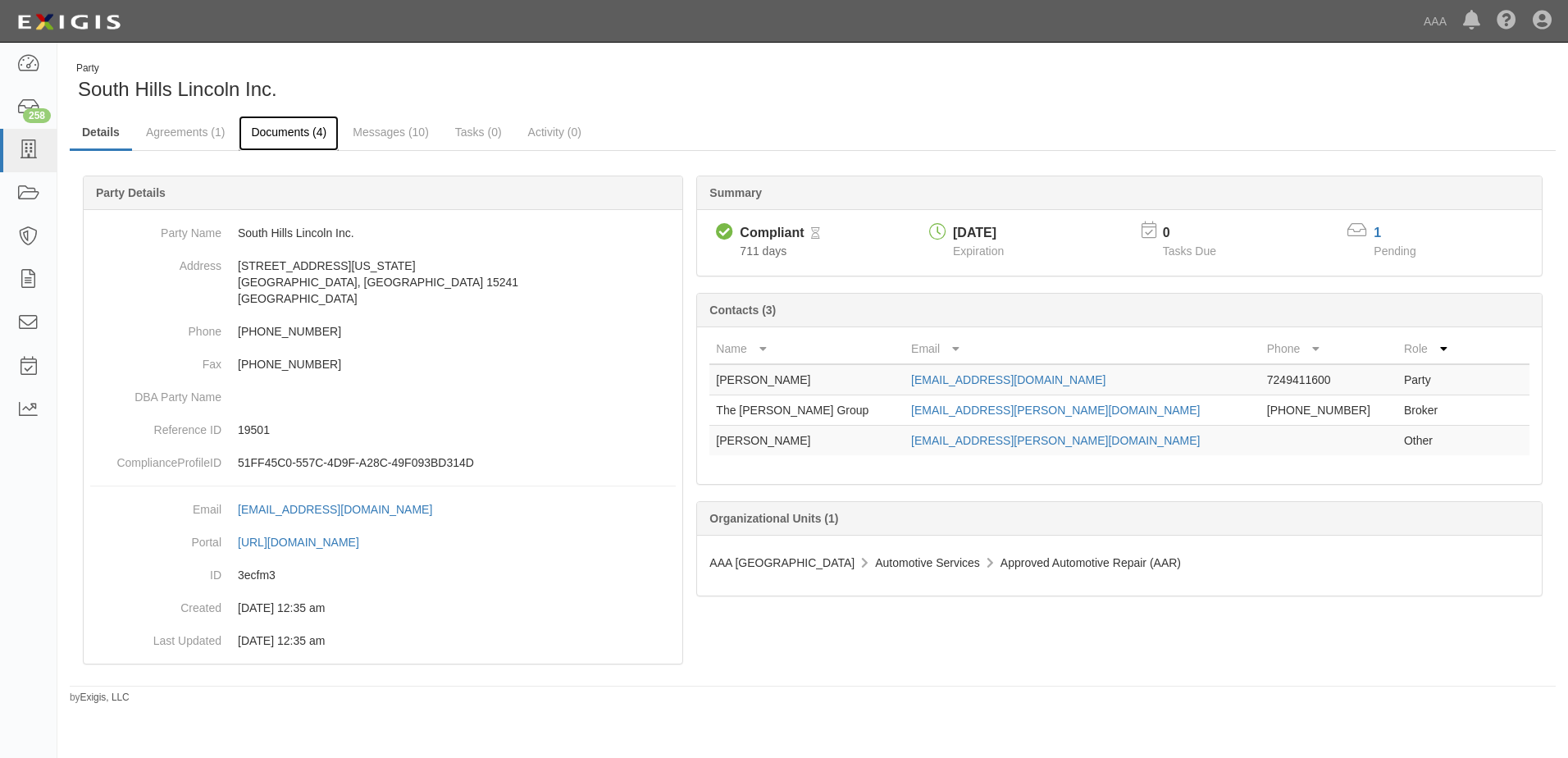
click at [281, 136] on link "Documents (4)" at bounding box center [289, 133] width 100 height 36
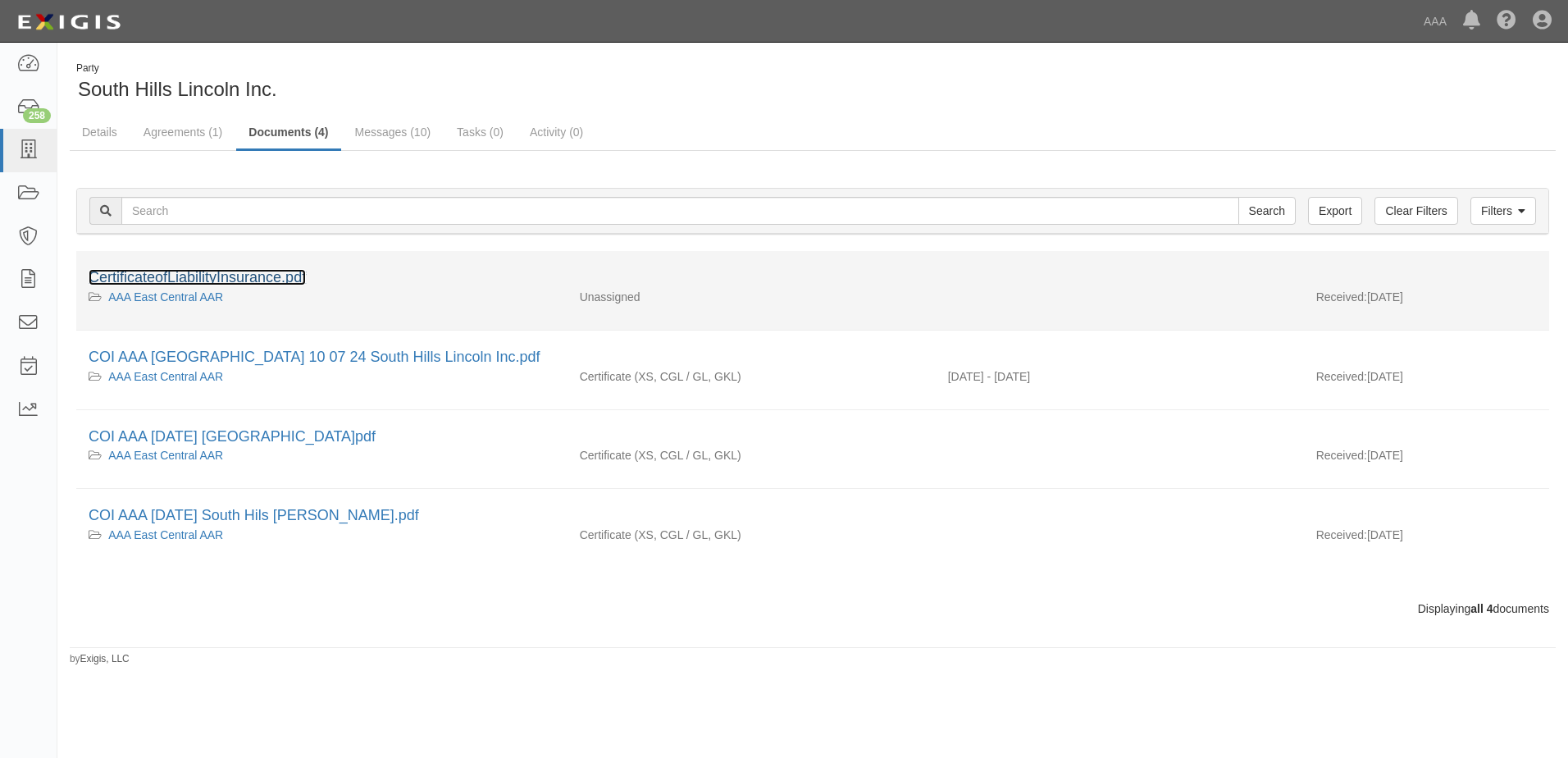
click at [242, 276] on link "CertificateofLiabilityInsurance.pdf" at bounding box center [197, 277] width 217 height 16
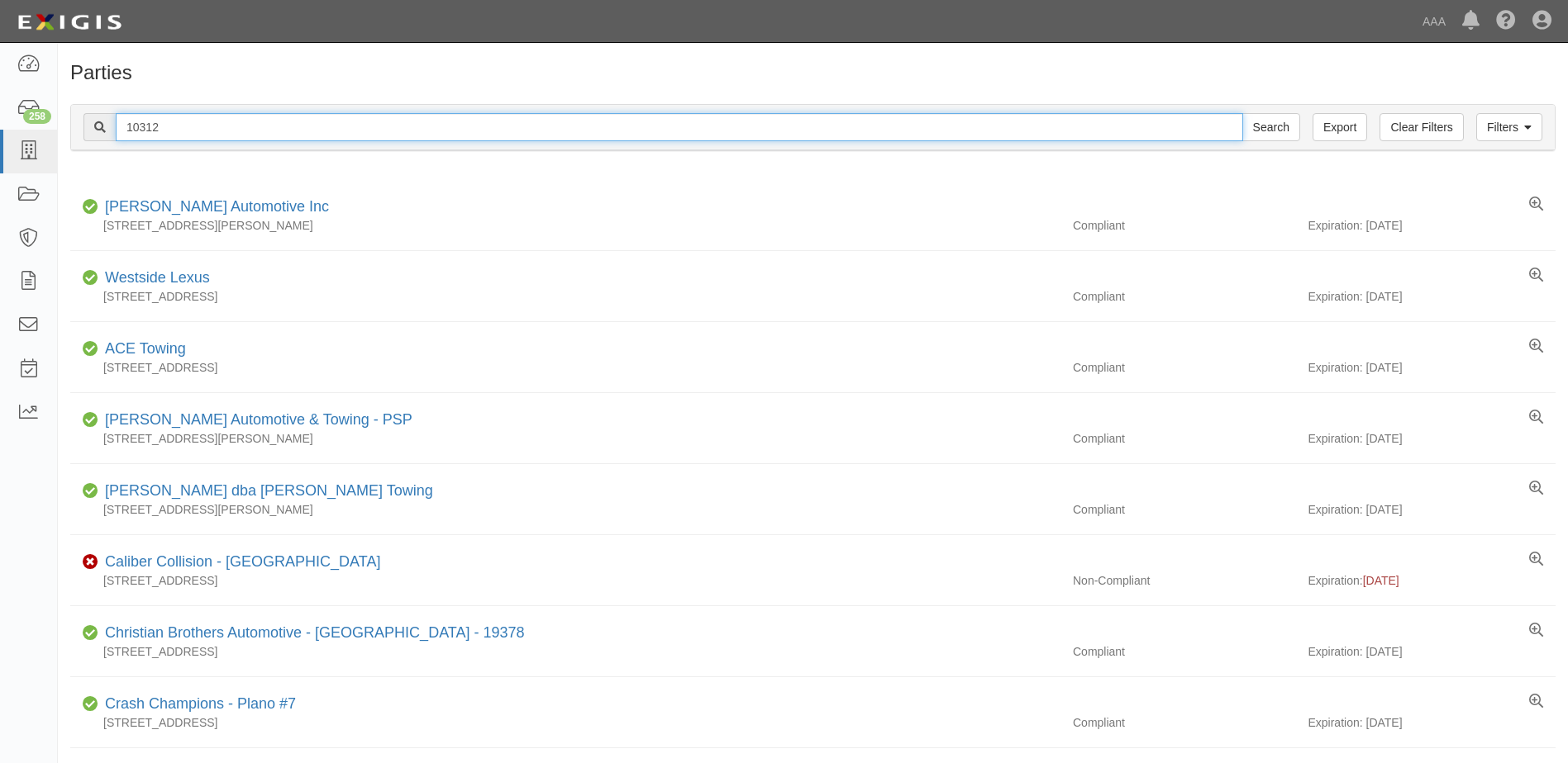
drag, startPoint x: 165, startPoint y: 125, endPoint x: 100, endPoint y: 125, distance: 65.0
click at [100, 125] on div "10312 Search" at bounding box center [692, 127] width 1216 height 28
type input "20901"
click at [1242, 113] on input "Search" at bounding box center [1270, 127] width 58 height 28
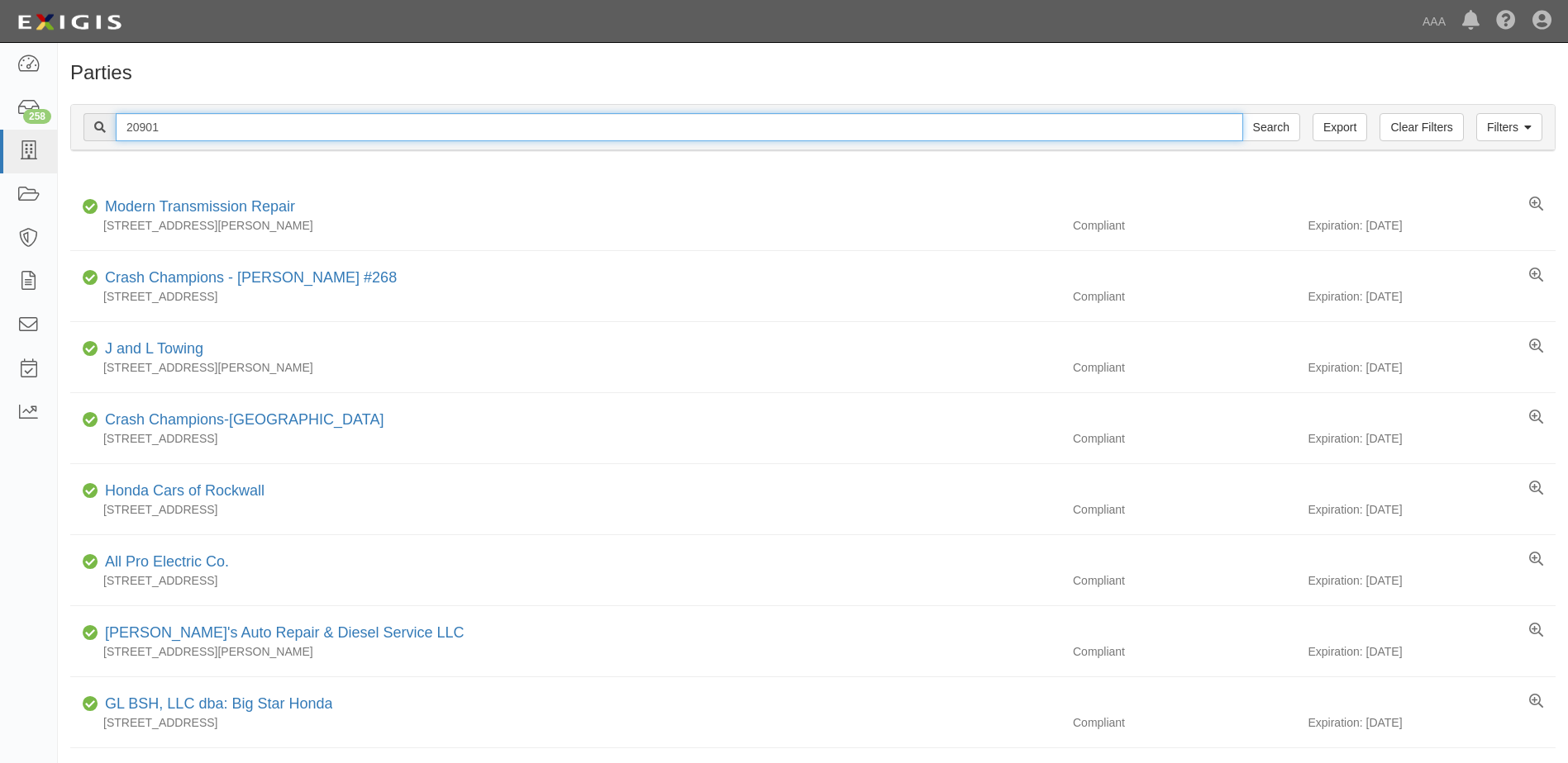
drag, startPoint x: 156, startPoint y: 121, endPoint x: 79, endPoint y: 124, distance: 77.1
click at [79, 123] on div "Filters Clear Filters Export 20901 Search Filters" at bounding box center [812, 127] width 1483 height 45
type input "23289"
click at [1242, 113] on input "Search" at bounding box center [1270, 127] width 58 height 28
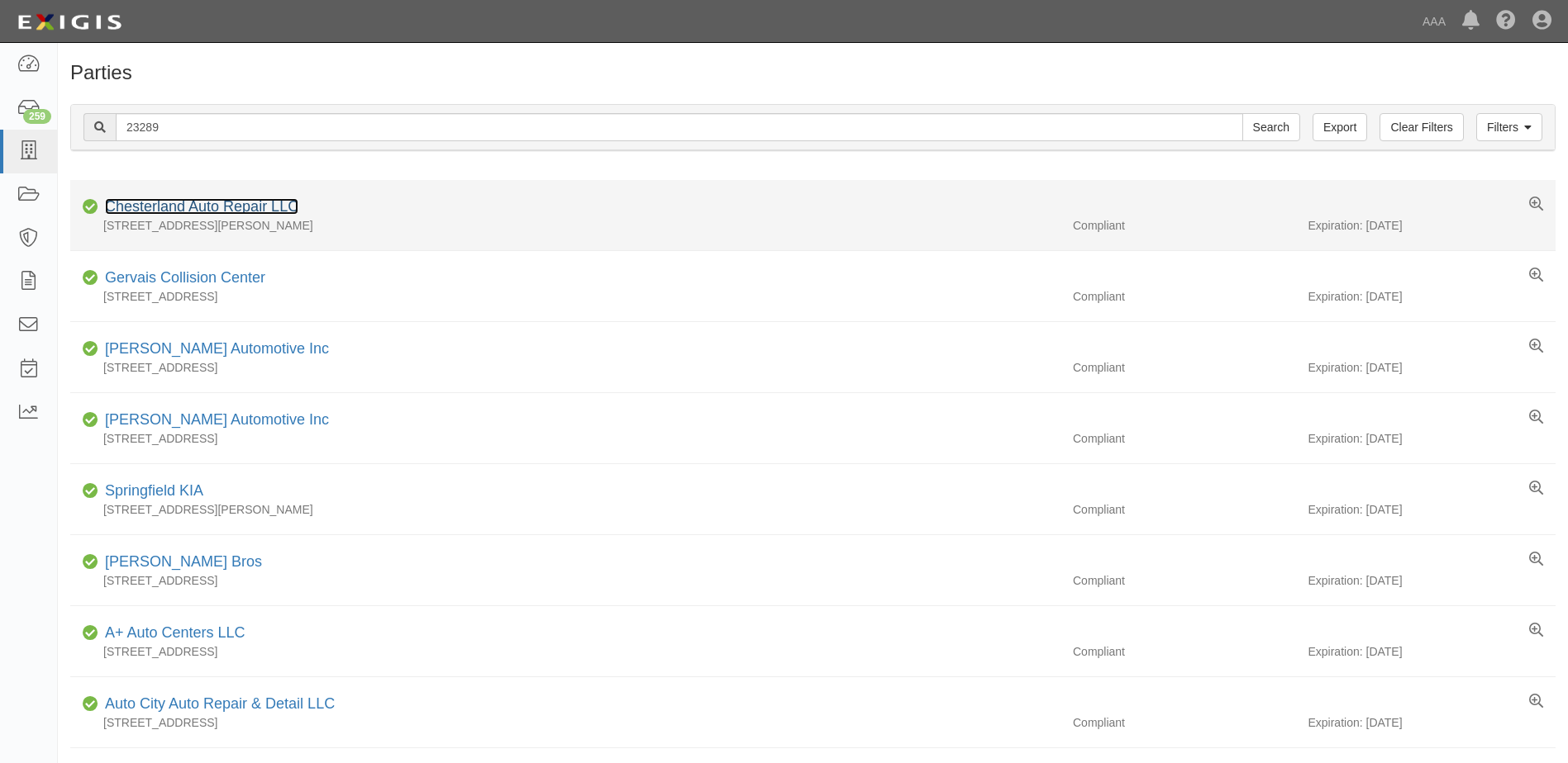
click at [172, 206] on link "Chesterland Auto Repair LLC" at bounding box center [201, 207] width 194 height 17
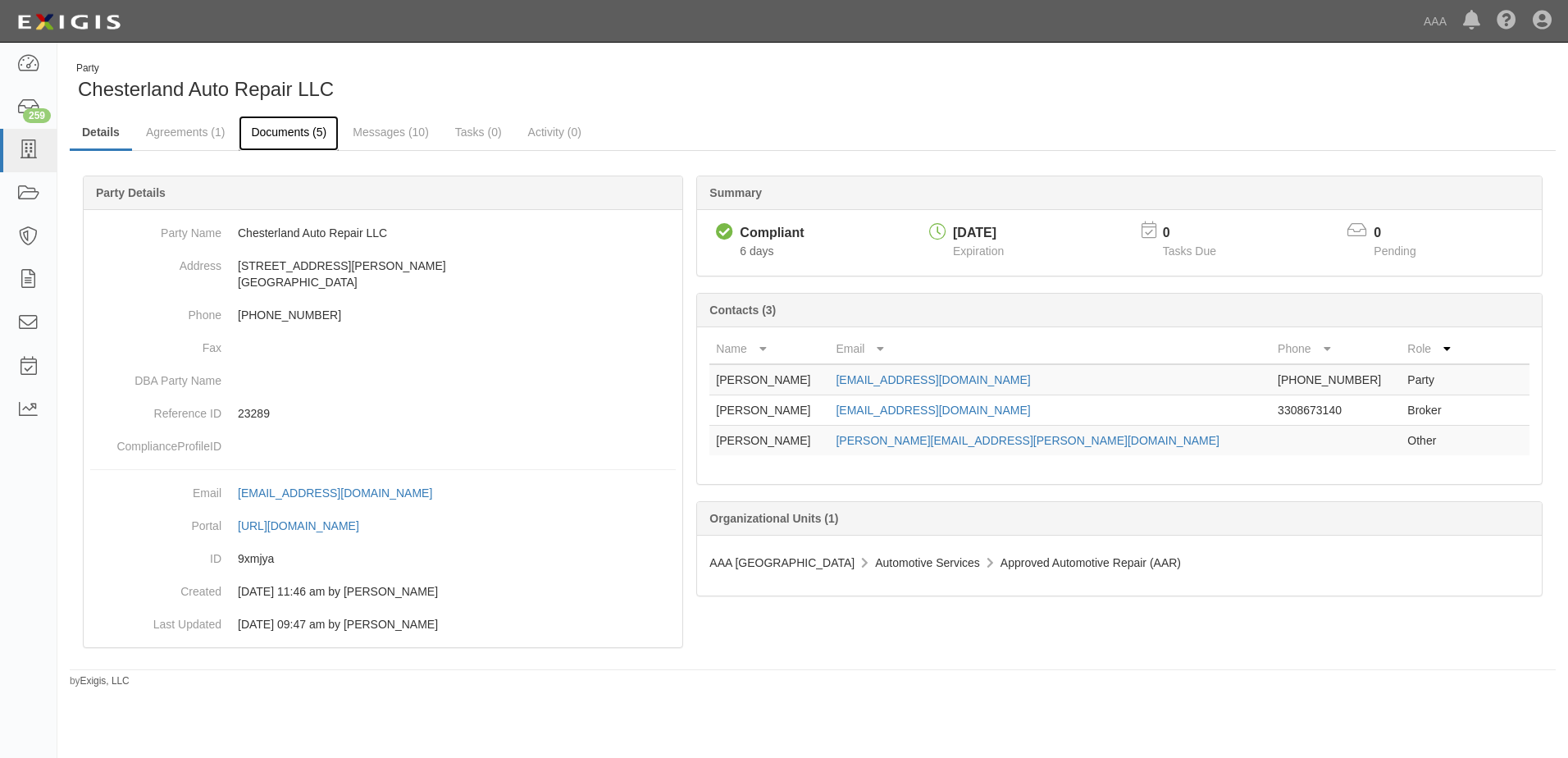
click at [283, 133] on link "Documents (5)" at bounding box center [289, 133] width 100 height 36
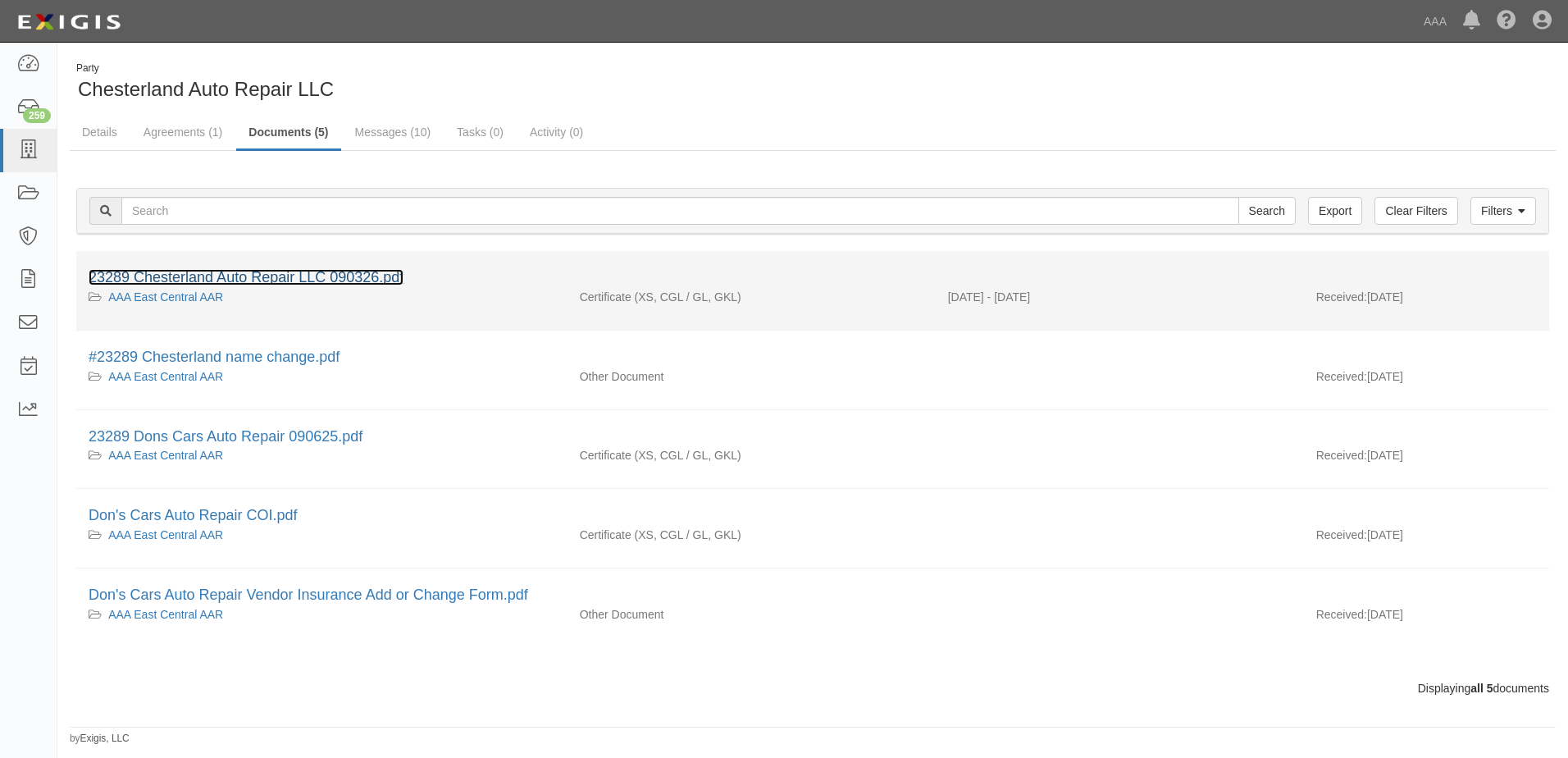
click at [271, 279] on link "23289 Chesterland Auto Repair LLC 090326.pdf" at bounding box center [246, 277] width 315 height 16
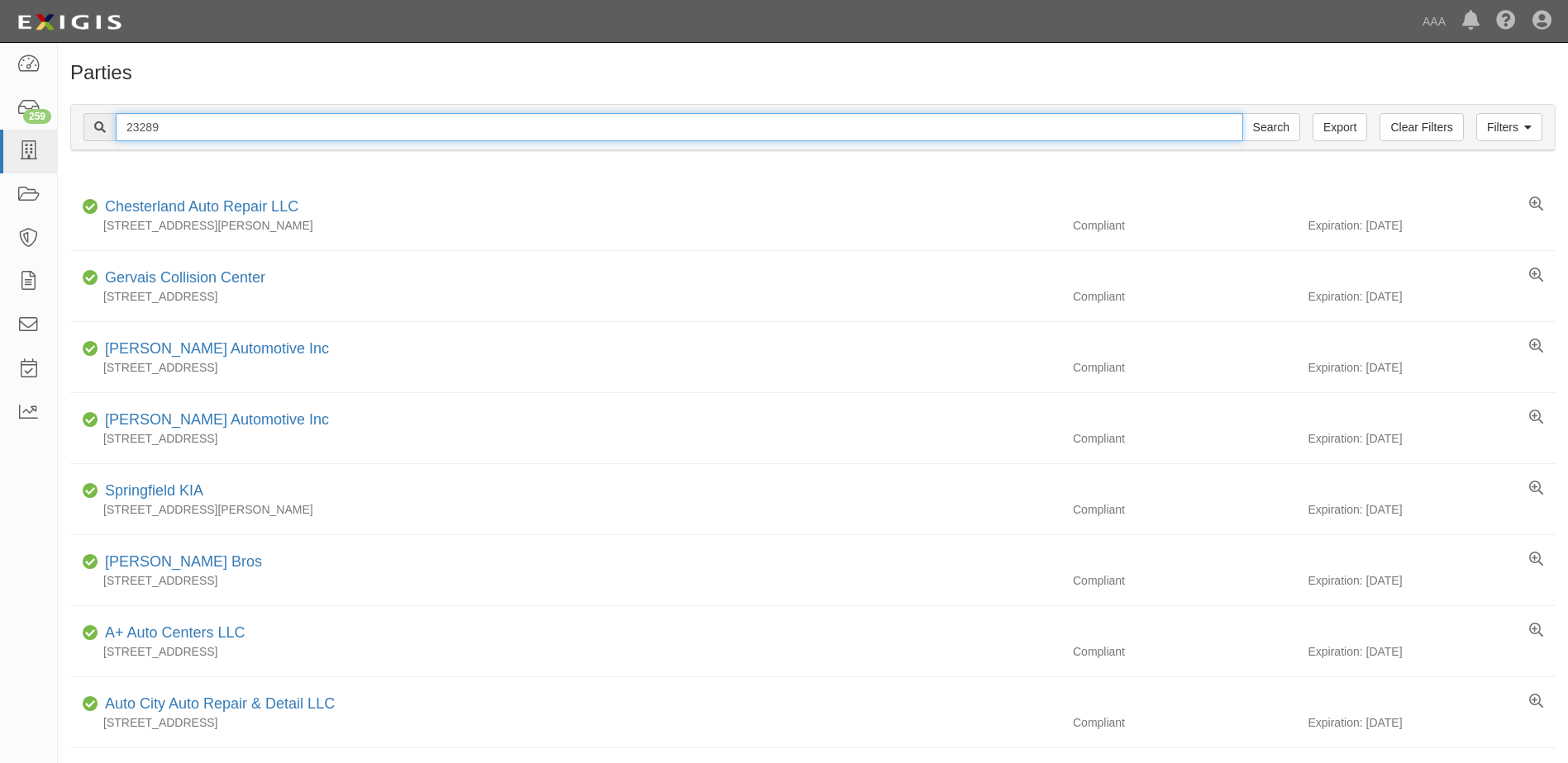
drag, startPoint x: 175, startPoint y: 127, endPoint x: 84, endPoint y: 124, distance: 91.0
click at [84, 124] on div "23289 Search" at bounding box center [692, 127] width 1216 height 28
type input "23.020"
click at [1242, 113] on input "Search" at bounding box center [1270, 127] width 58 height 28
click at [137, 128] on input "23.020" at bounding box center [679, 127] width 1127 height 28
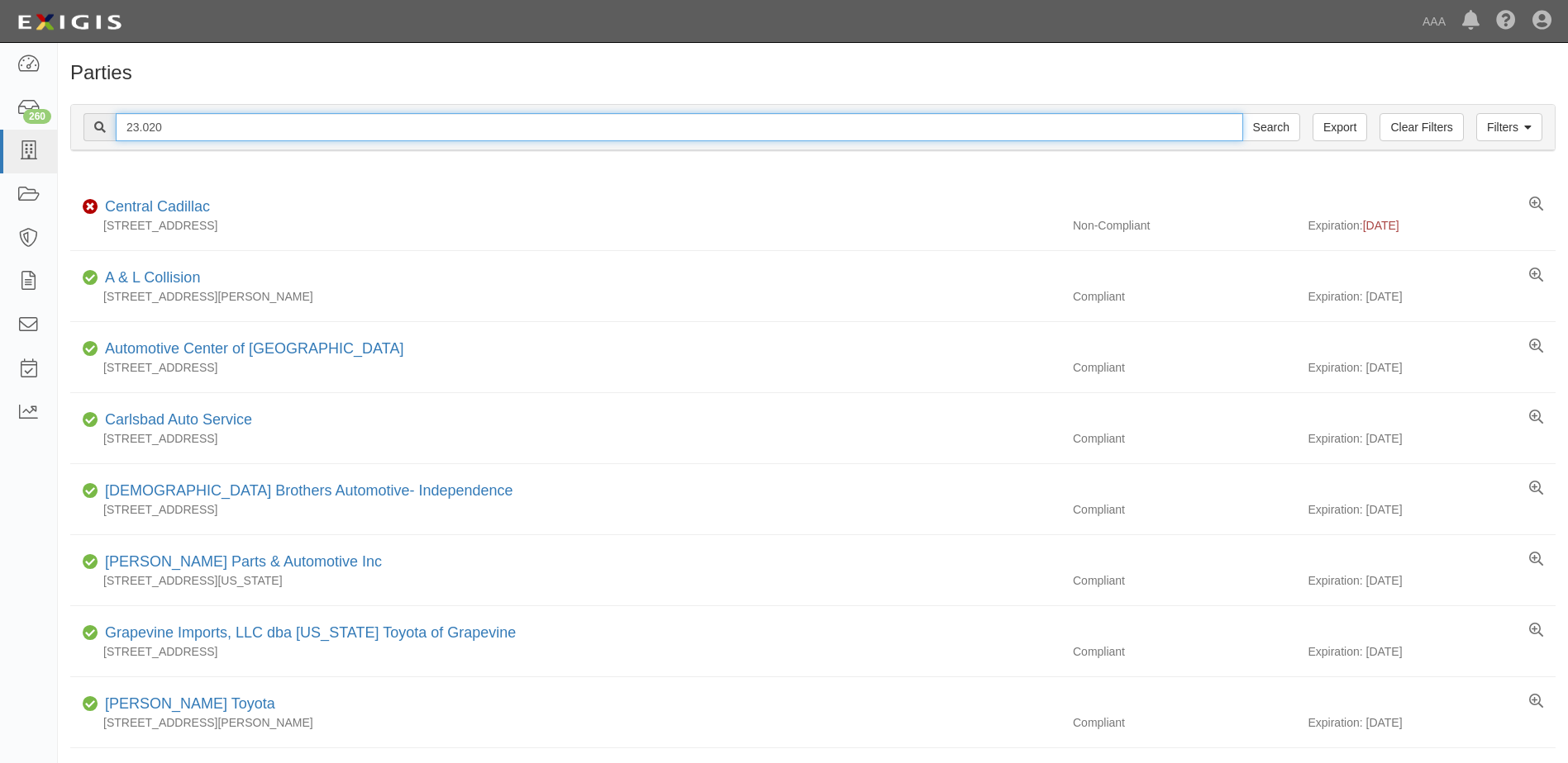
click at [138, 128] on input "23.020" at bounding box center [679, 127] width 1127 height 28
type input "23020"
click at [1242, 113] on input "Search" at bounding box center [1270, 127] width 58 height 28
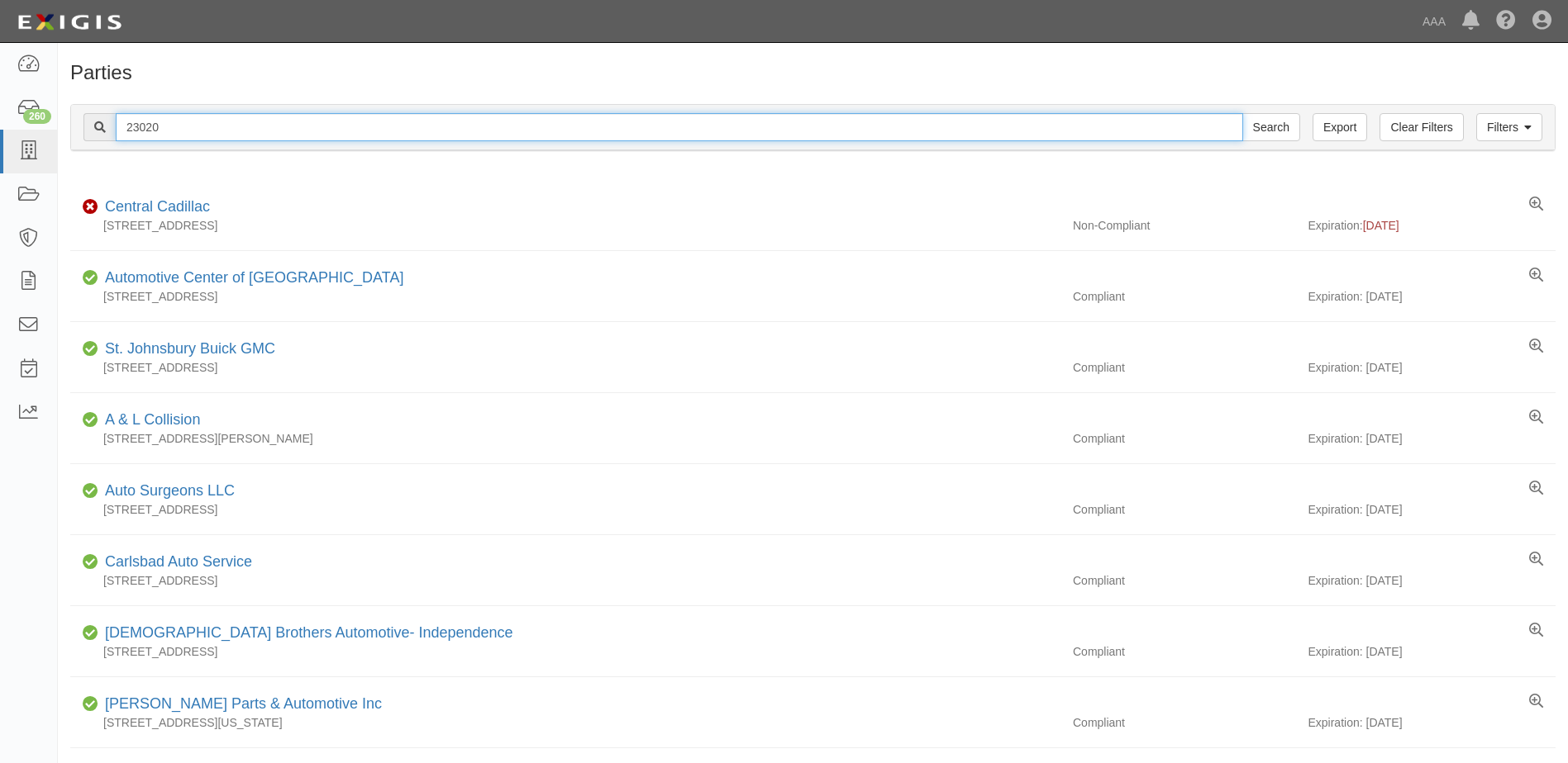
drag, startPoint x: 163, startPoint y: 124, endPoint x: 80, endPoint y: 128, distance: 83.1
click at [80, 128] on div "Filters Clear Filters Export 23020 Search Filters" at bounding box center [812, 127] width 1483 height 45
type input "22933"
click at [1242, 113] on input "Search" at bounding box center [1270, 127] width 58 height 28
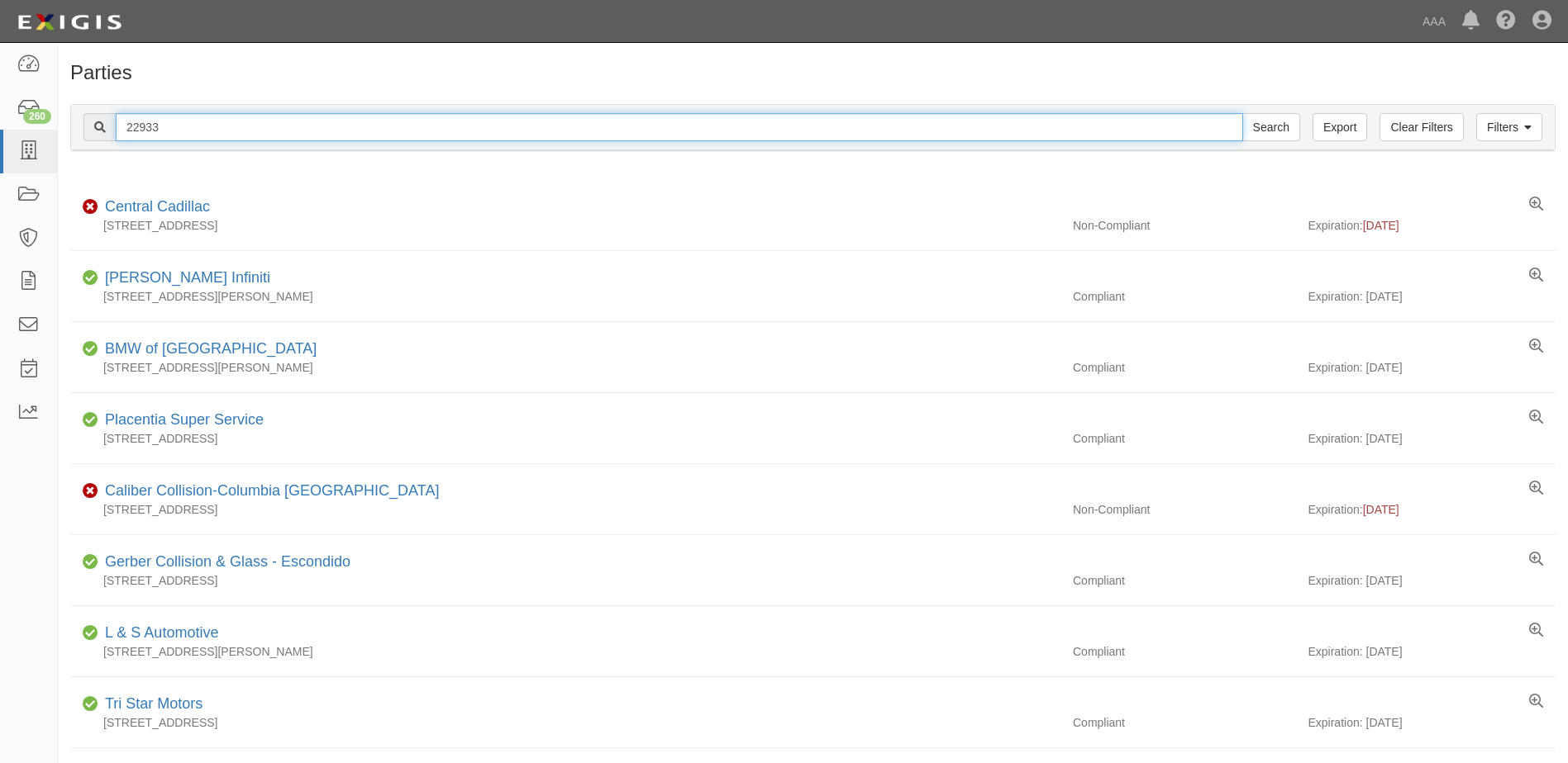
drag, startPoint x: 177, startPoint y: 125, endPoint x: 100, endPoint y: 114, distance: 77.8
click at [100, 114] on div "22933 Search" at bounding box center [692, 127] width 1216 height 28
type input "10484"
click at [1242, 113] on input "Search" at bounding box center [1270, 127] width 58 height 28
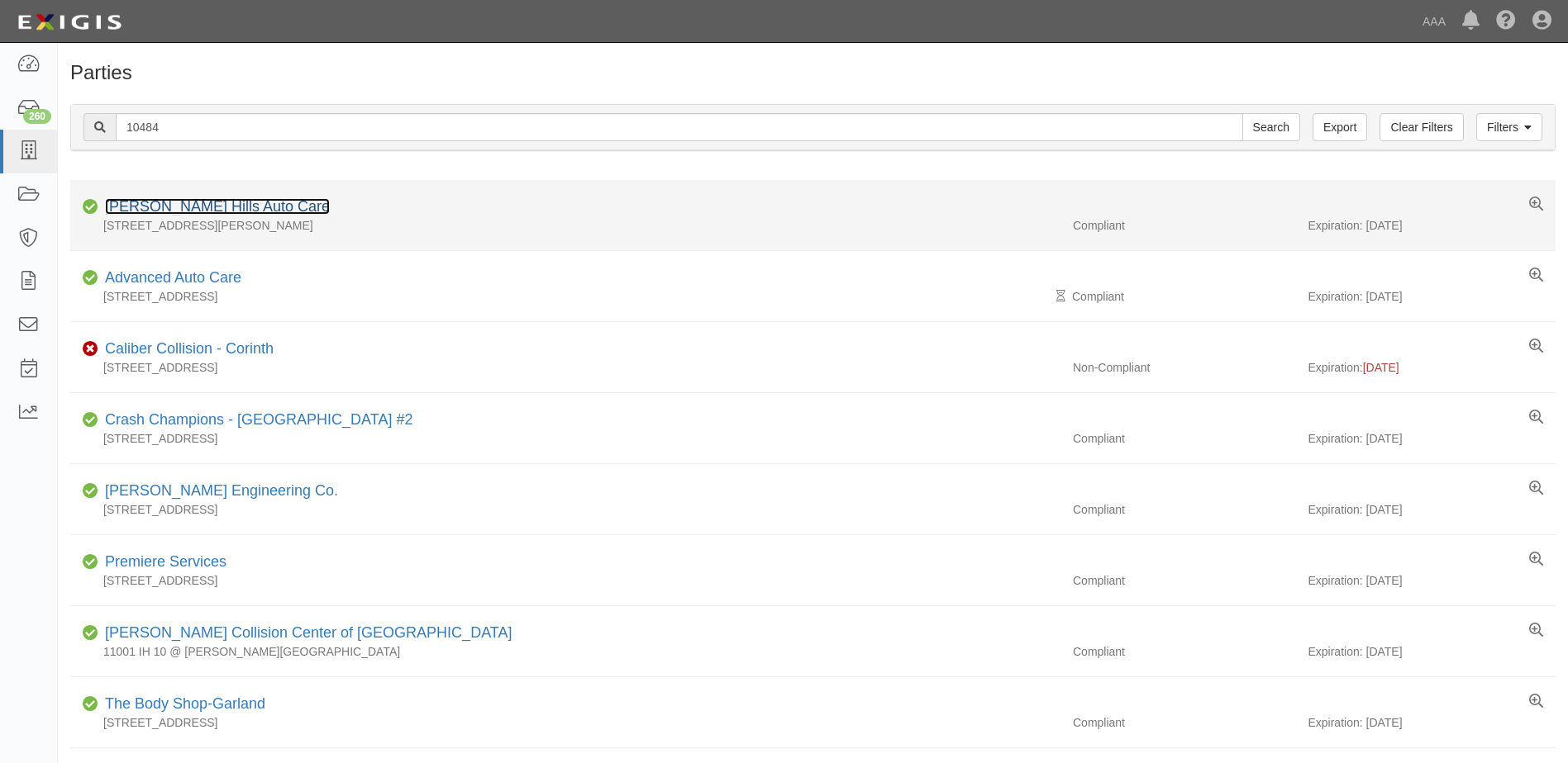
click at [164, 206] on link "[PERSON_NAME] Hills Auto Care" at bounding box center [217, 207] width 225 height 17
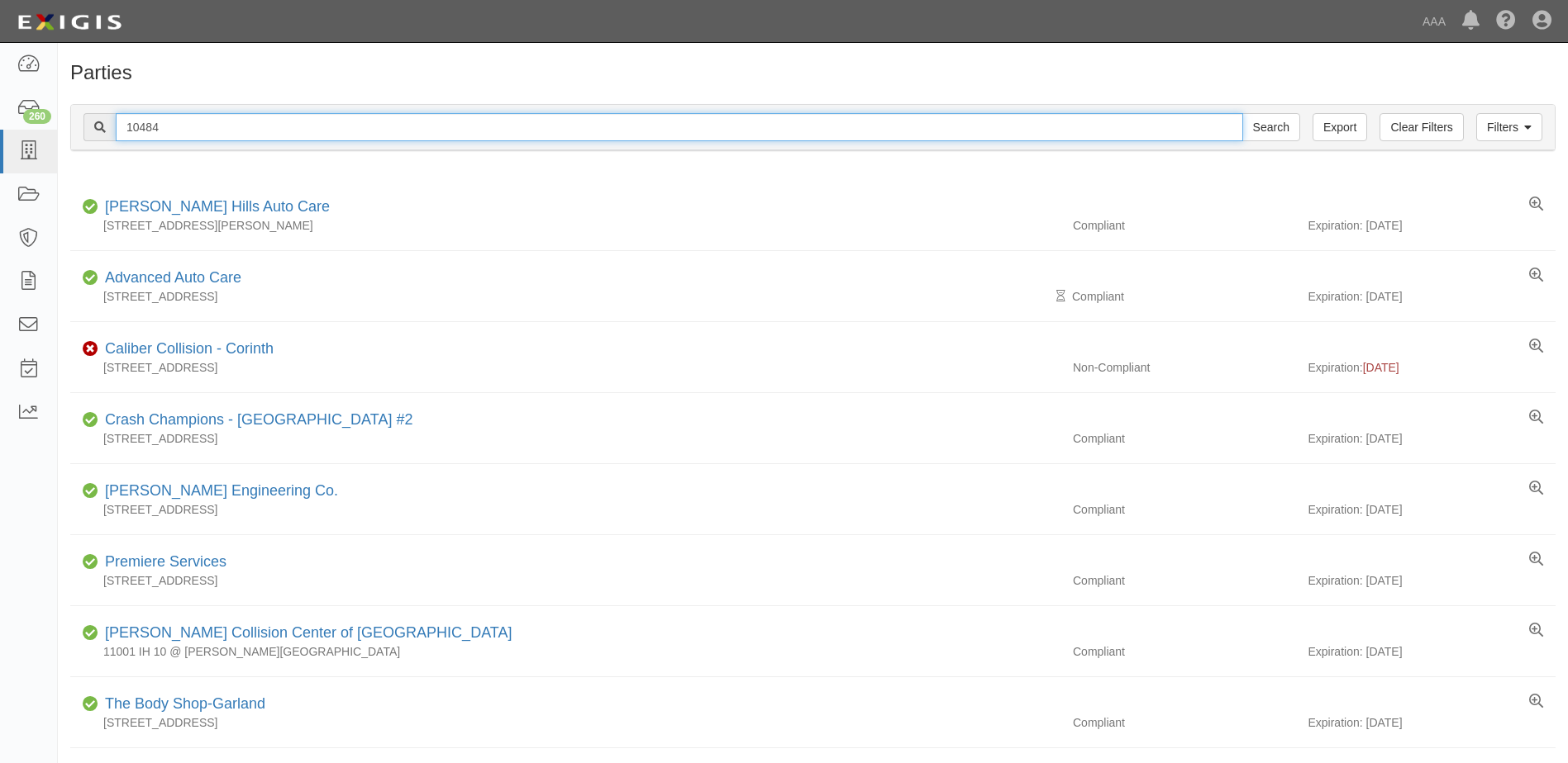
drag, startPoint x: 167, startPoint y: 122, endPoint x: 97, endPoint y: 118, distance: 70.1
click at [97, 118] on div "10484 Search" at bounding box center [692, 127] width 1216 height 28
type input "10151"
click at [1242, 113] on input "Search" at bounding box center [1270, 127] width 58 height 28
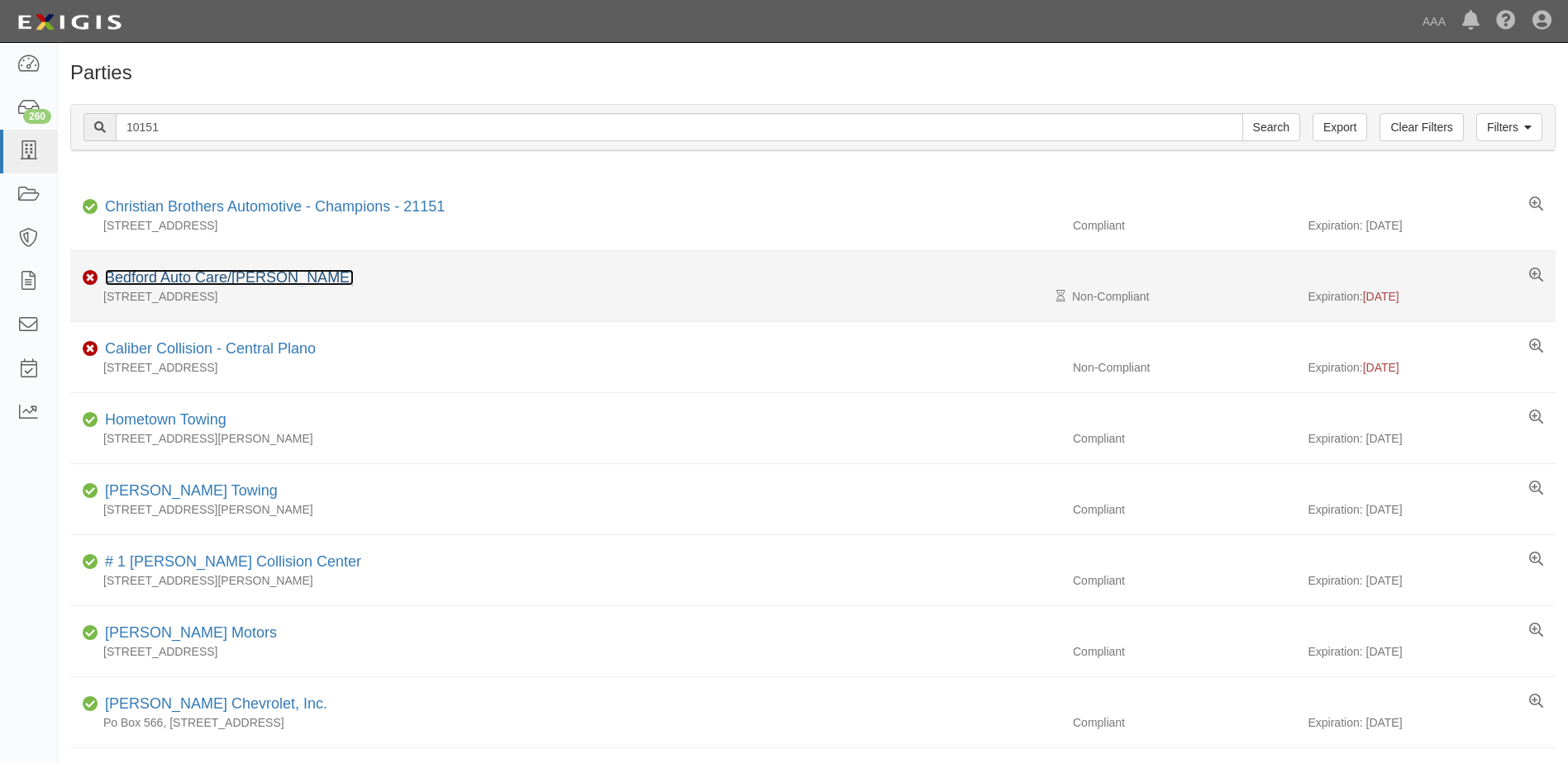
click at [136, 278] on link "Bedford Auto Care/[PERSON_NAME]" at bounding box center [229, 277] width 249 height 17
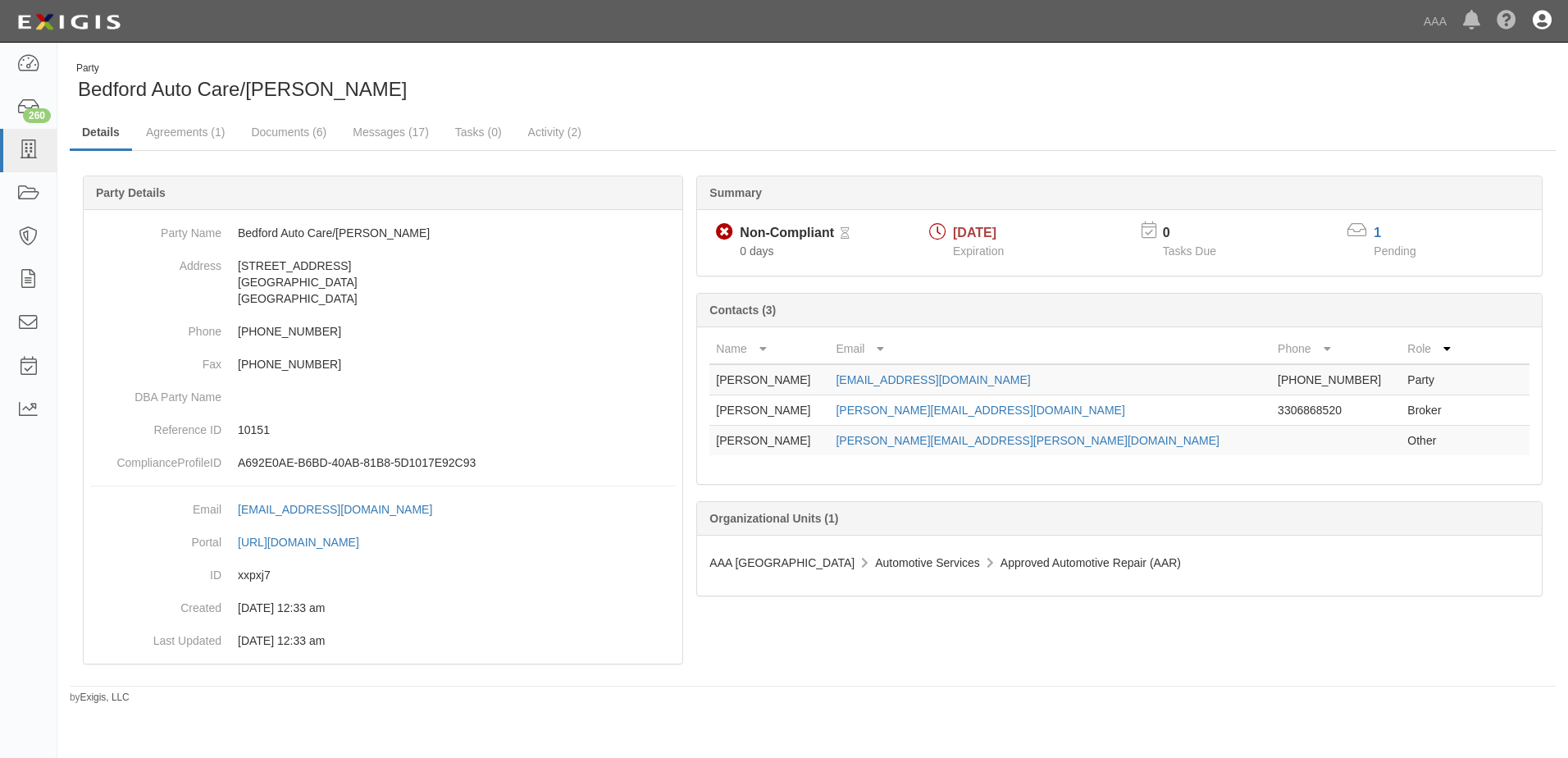
click at [1540, 20] on icon at bounding box center [1542, 22] width 19 height 20
click at [1462, 98] on link "Sign Out" at bounding box center [1494, 96] width 129 height 33
